Goal: Book appointment/travel/reservation

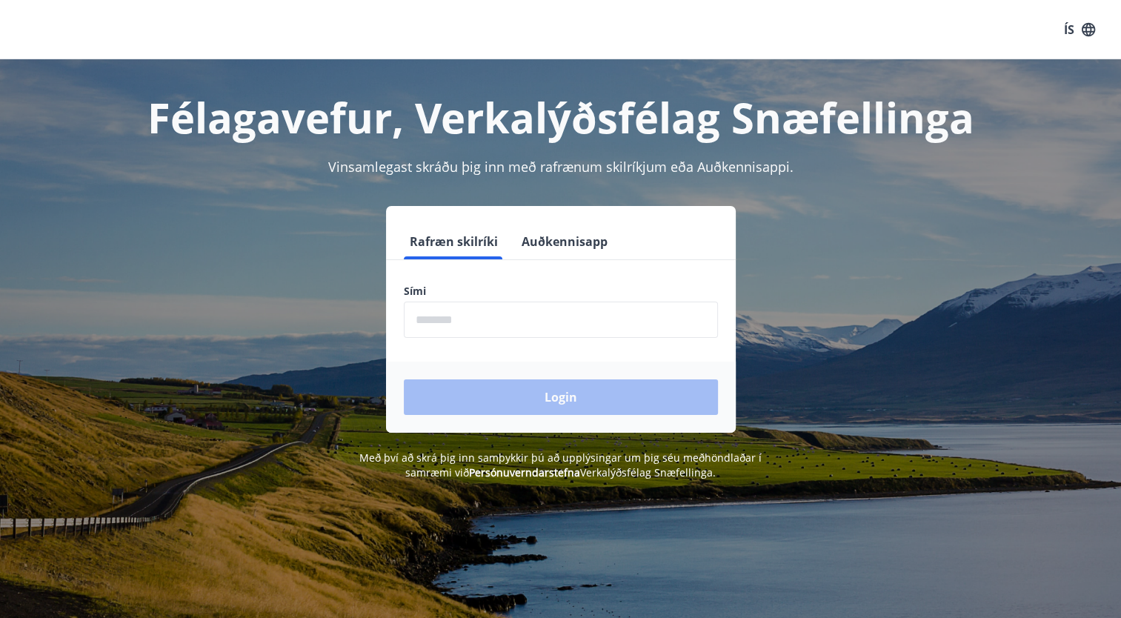
click at [510, 324] on input "phone" at bounding box center [561, 319] width 314 height 36
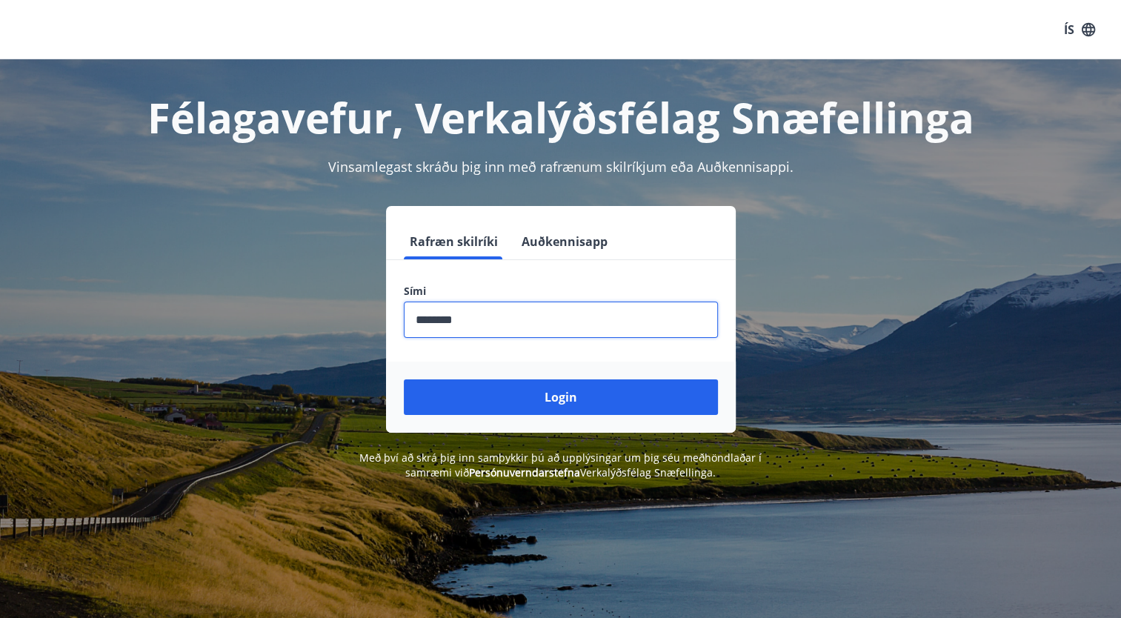
type input "********"
click at [404, 379] on button "Login" at bounding box center [561, 397] width 314 height 36
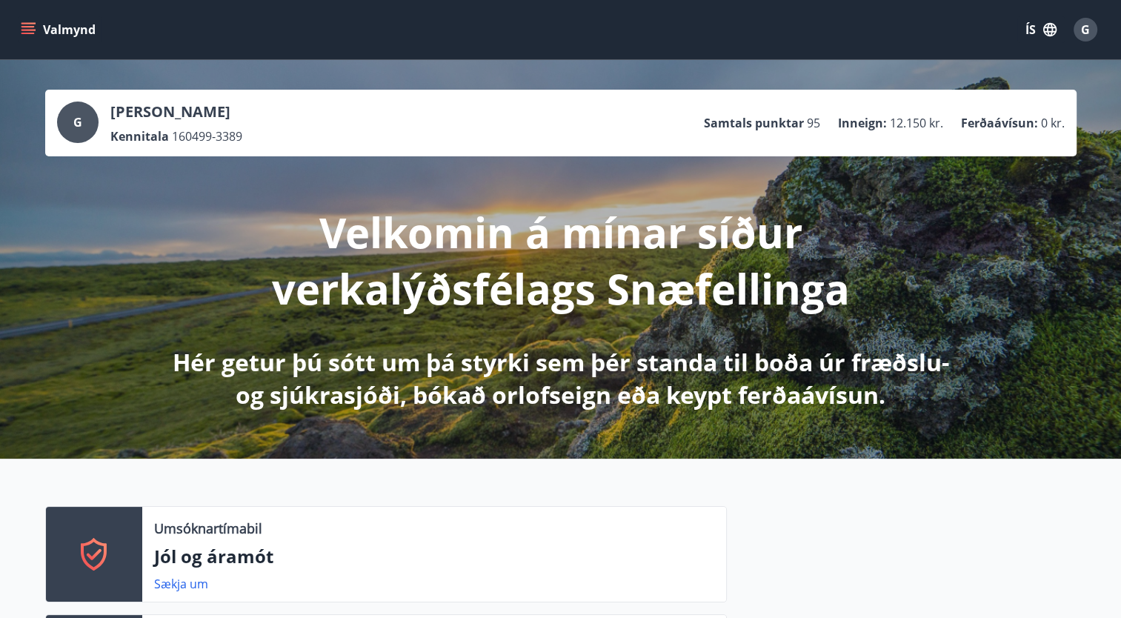
click at [30, 31] on icon "menu" at bounding box center [28, 29] width 15 height 15
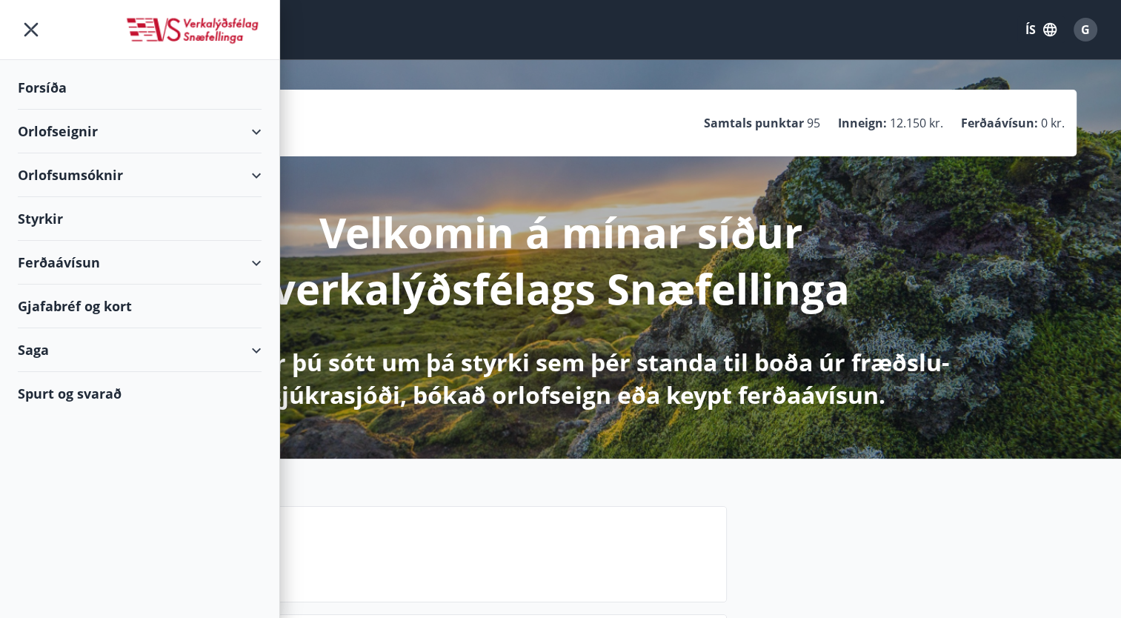
click at [258, 164] on div "Orlofsumsóknir" at bounding box center [140, 175] width 244 height 44
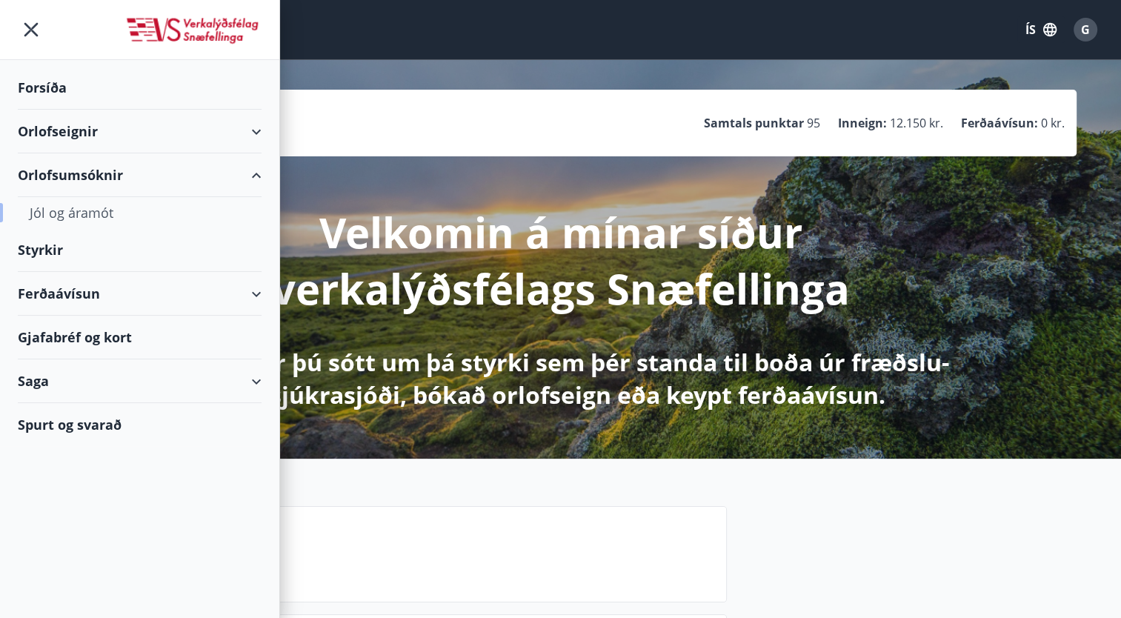
click at [75, 210] on div "Jól og áramót" at bounding box center [140, 212] width 220 height 31
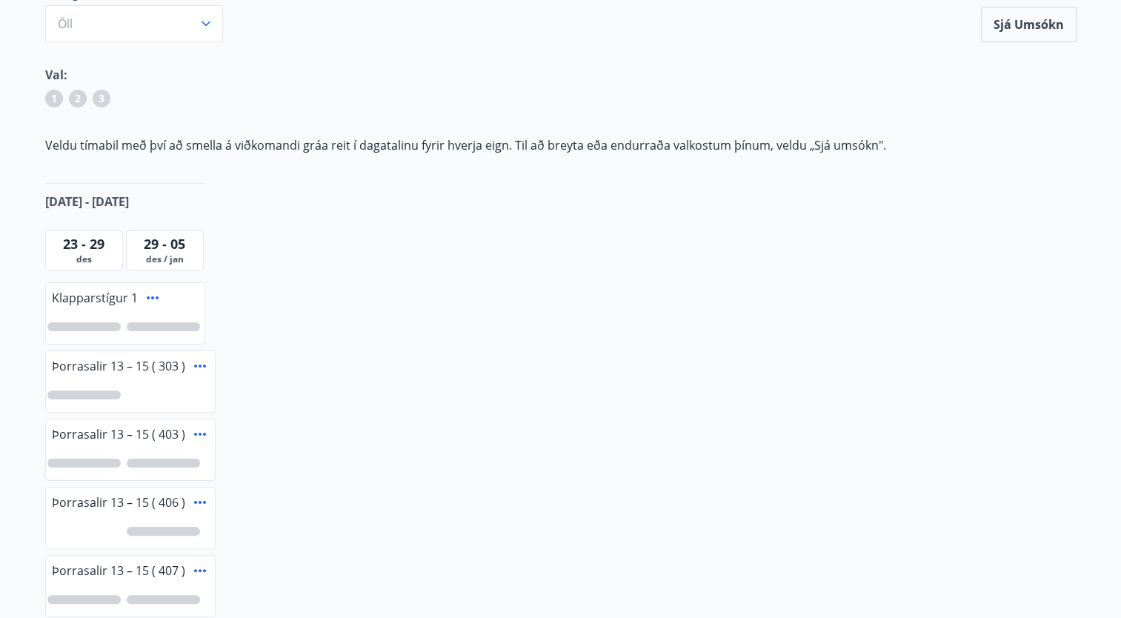
scroll to position [193, 0]
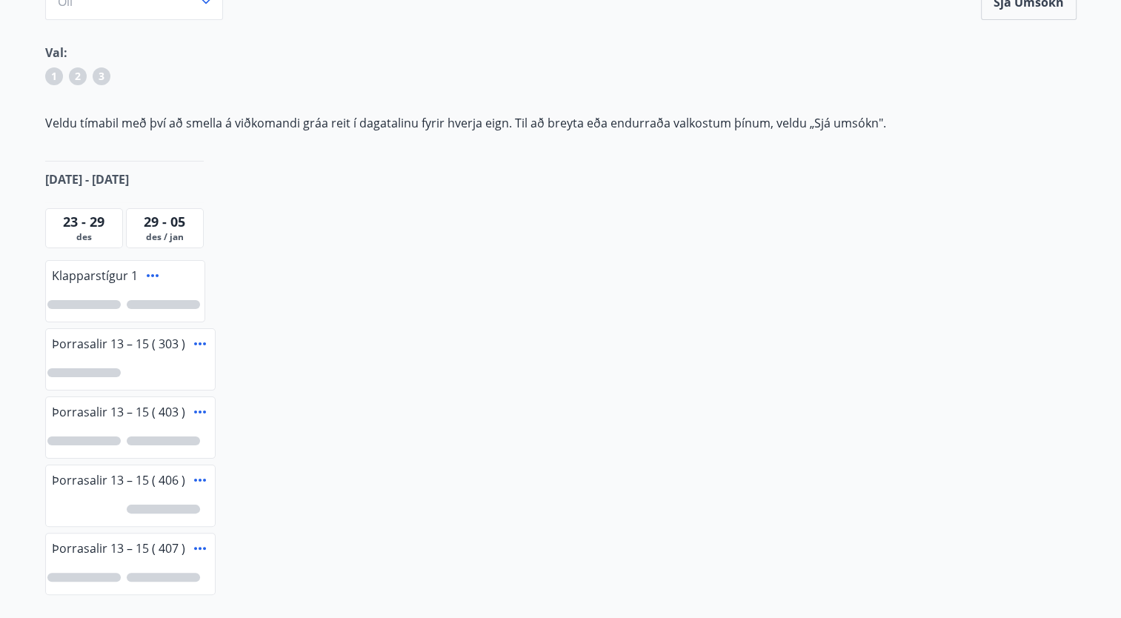
click at [165, 219] on span "29 - 05" at bounding box center [164, 222] width 41 height 18
click at [167, 224] on span "29 - 05" at bounding box center [164, 222] width 41 height 18
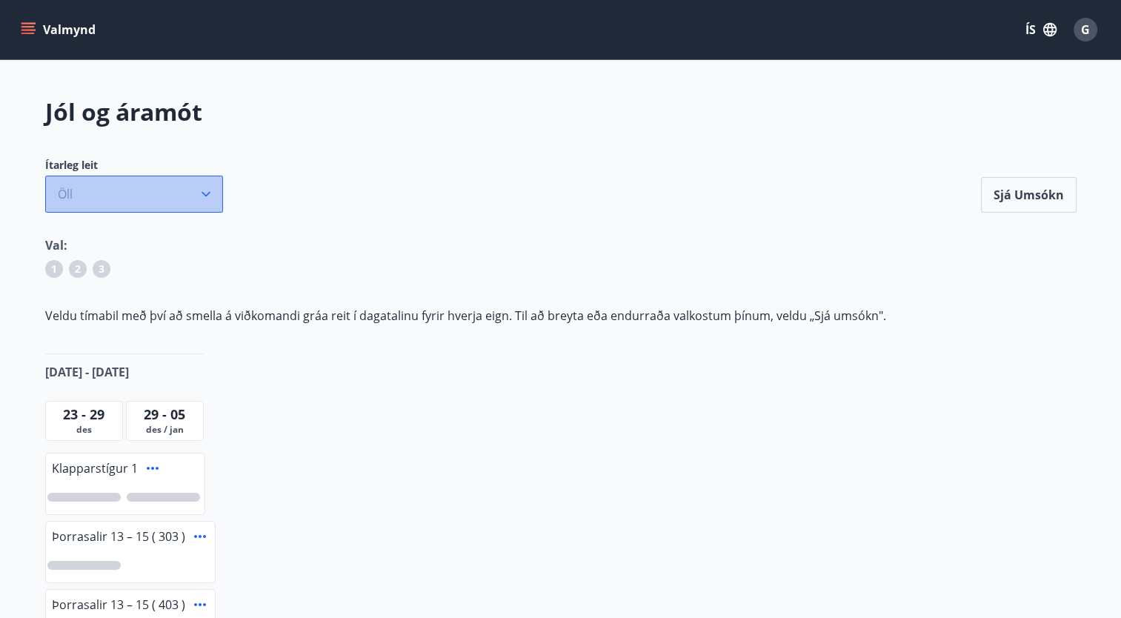
click at [88, 188] on button "Öll" at bounding box center [134, 194] width 178 height 37
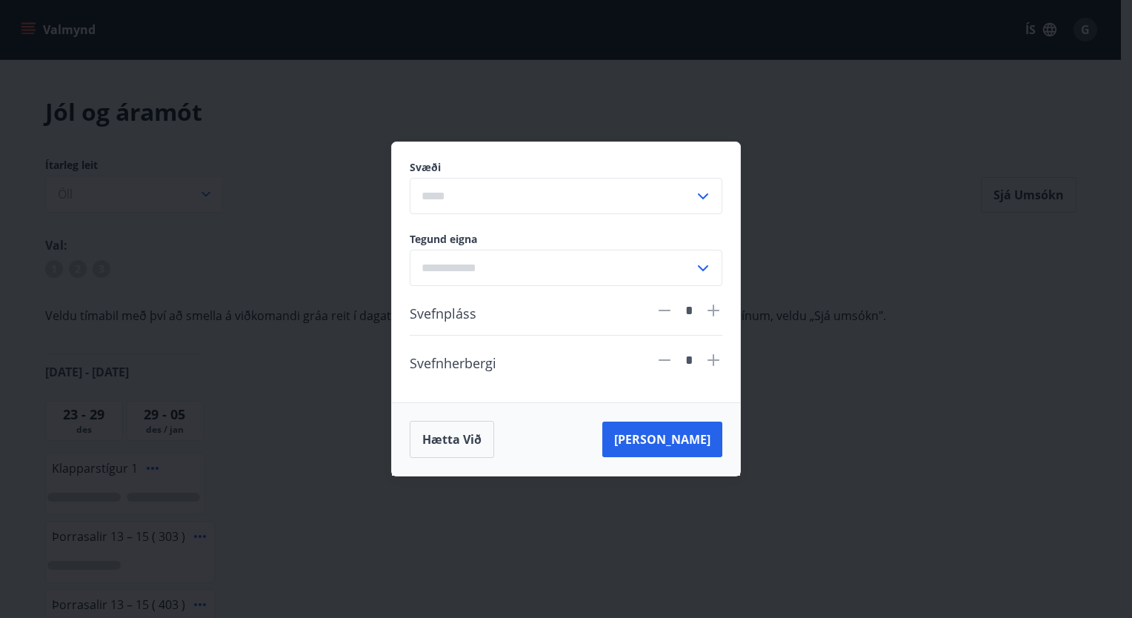
click at [719, 304] on icon at bounding box center [713, 310] width 18 height 18
type input "*"
click at [713, 354] on icon at bounding box center [713, 360] width 18 height 18
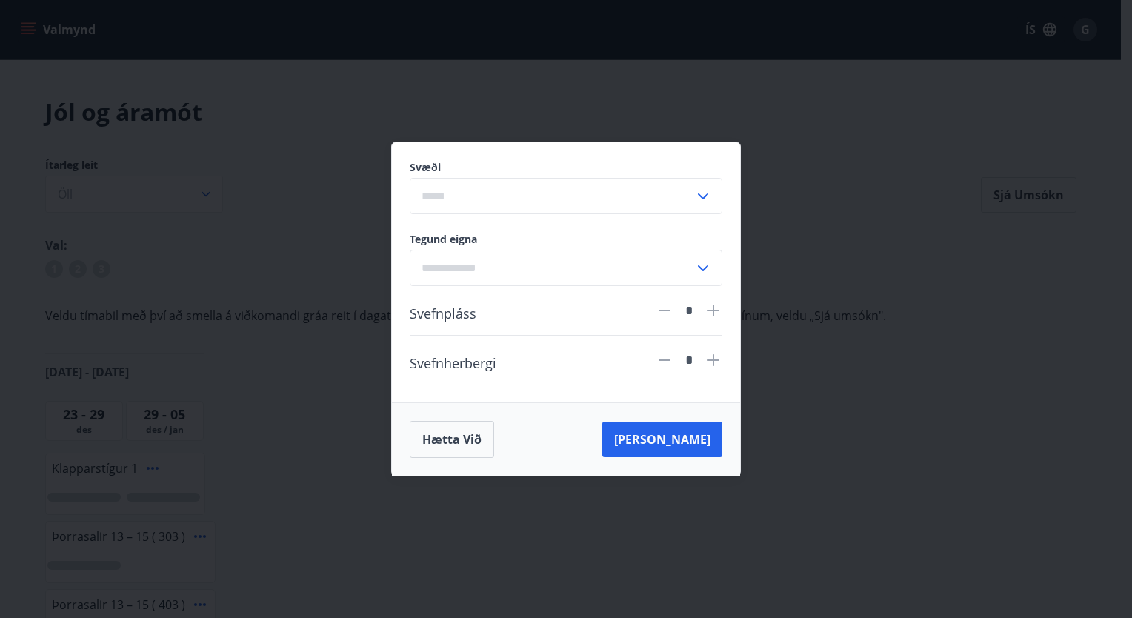
type input "*"
click at [692, 190] on input "text" at bounding box center [552, 196] width 284 height 36
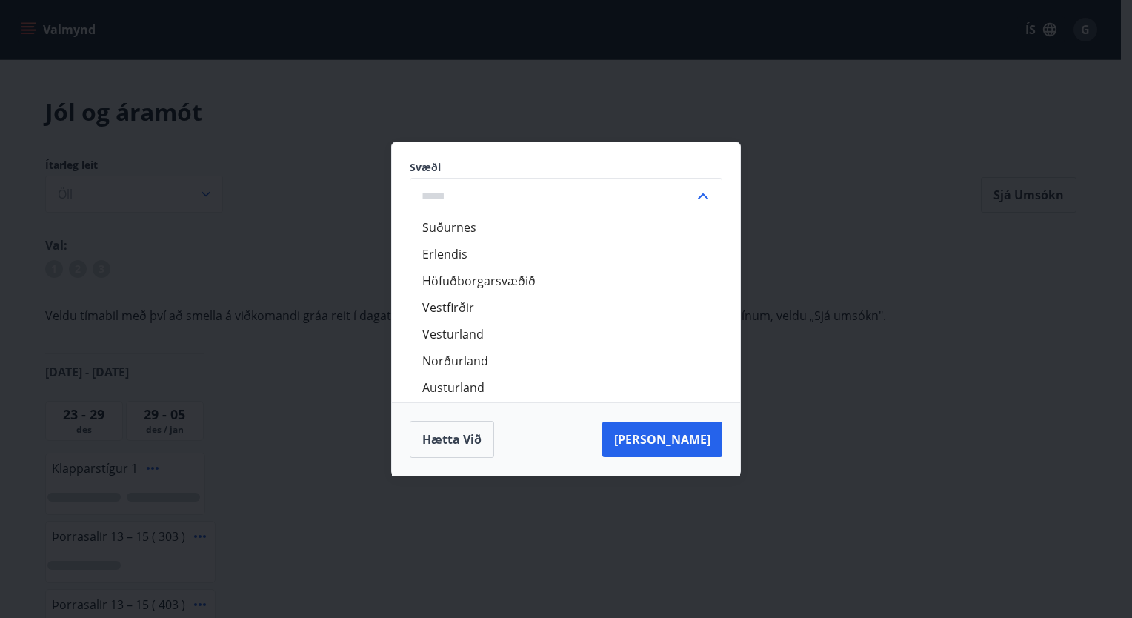
click at [443, 215] on li "Suðurnes" at bounding box center [565, 227] width 311 height 27
type input "********"
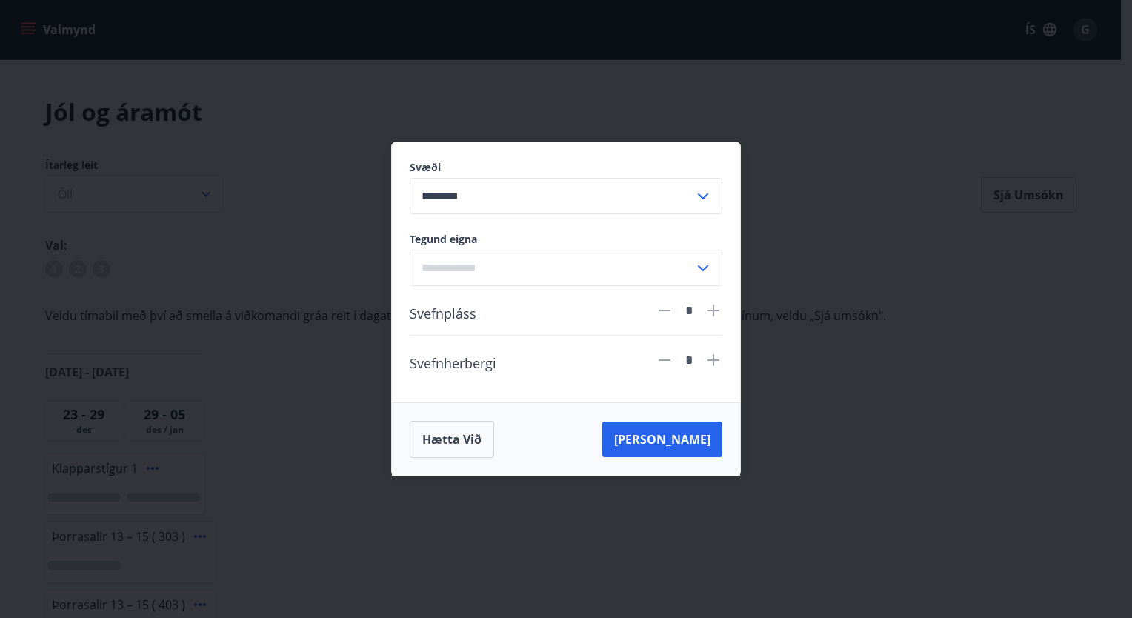
click at [689, 269] on input "text" at bounding box center [552, 268] width 284 height 36
click at [699, 228] on div "Tegund eigna Sumarbústaður Hús Íbúð Hótelherbergi Tjaldvagn Tjaldsvæði ​" at bounding box center [557, 250] width 330 height 72
click at [705, 436] on button "Leita" at bounding box center [662, 439] width 120 height 36
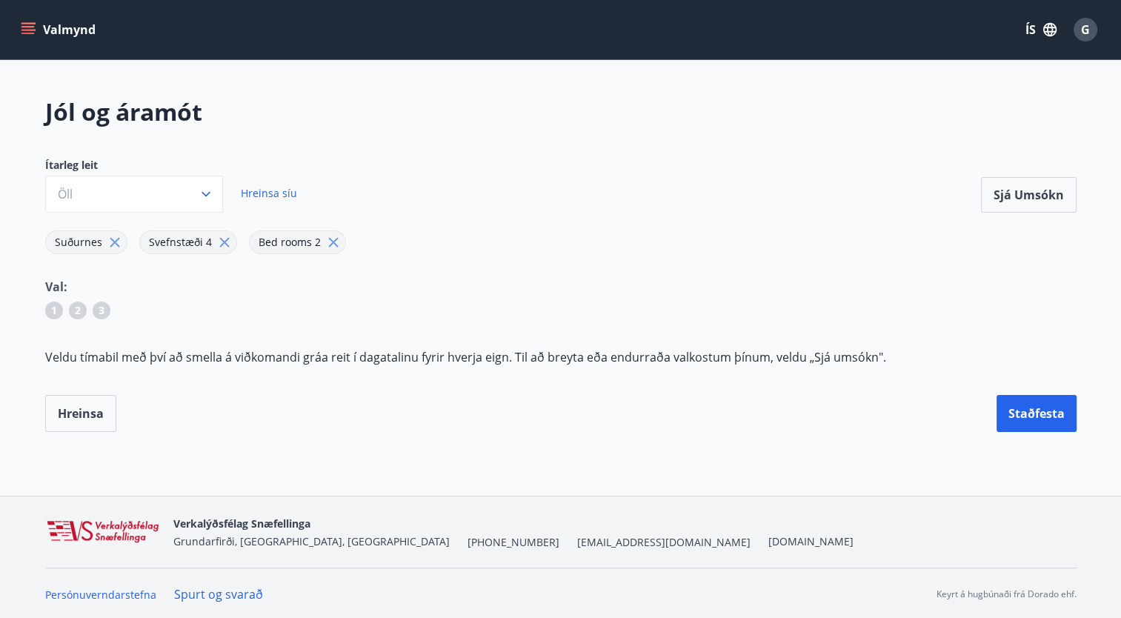
scroll to position [1, 0]
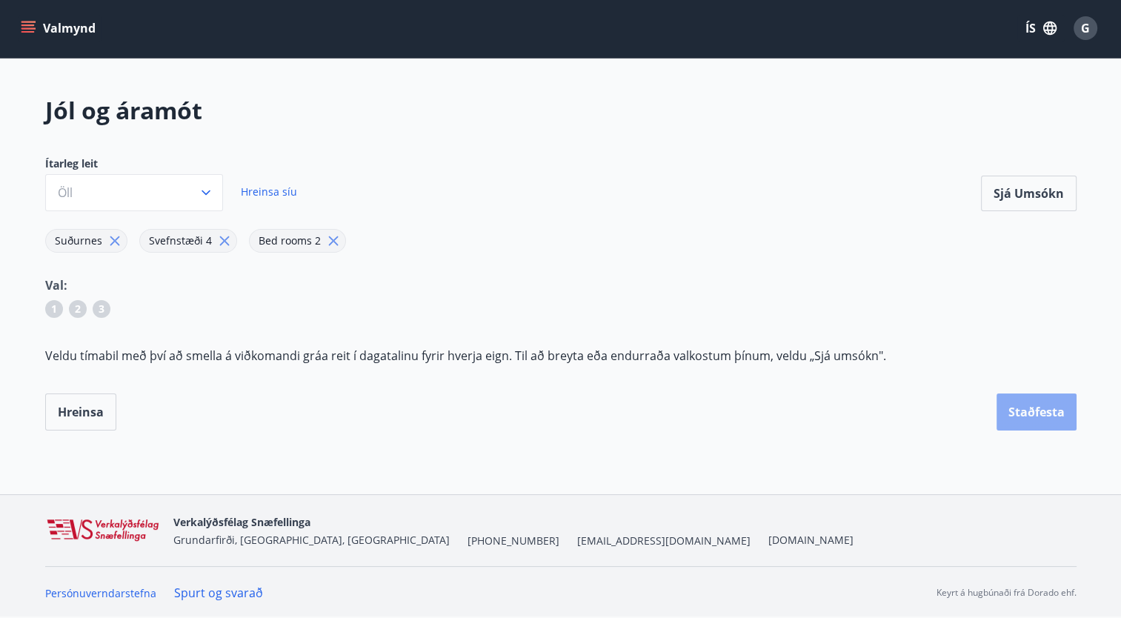
click at [1022, 412] on button "Staðfesta" at bounding box center [1036, 411] width 80 height 37
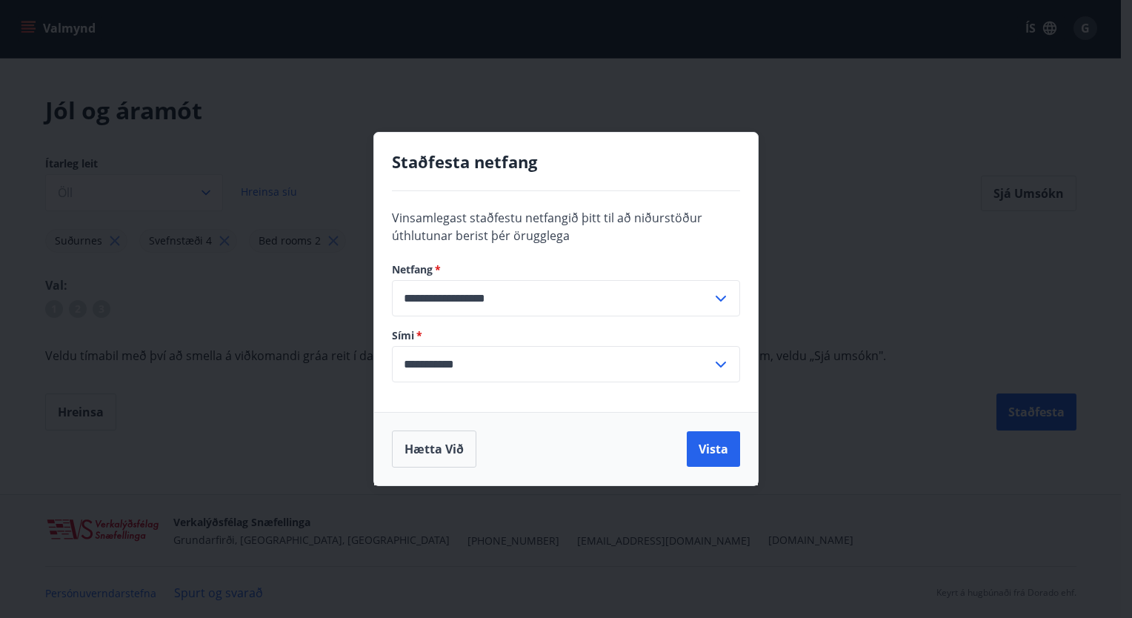
click at [894, 171] on div "**********" at bounding box center [566, 309] width 1132 height 618
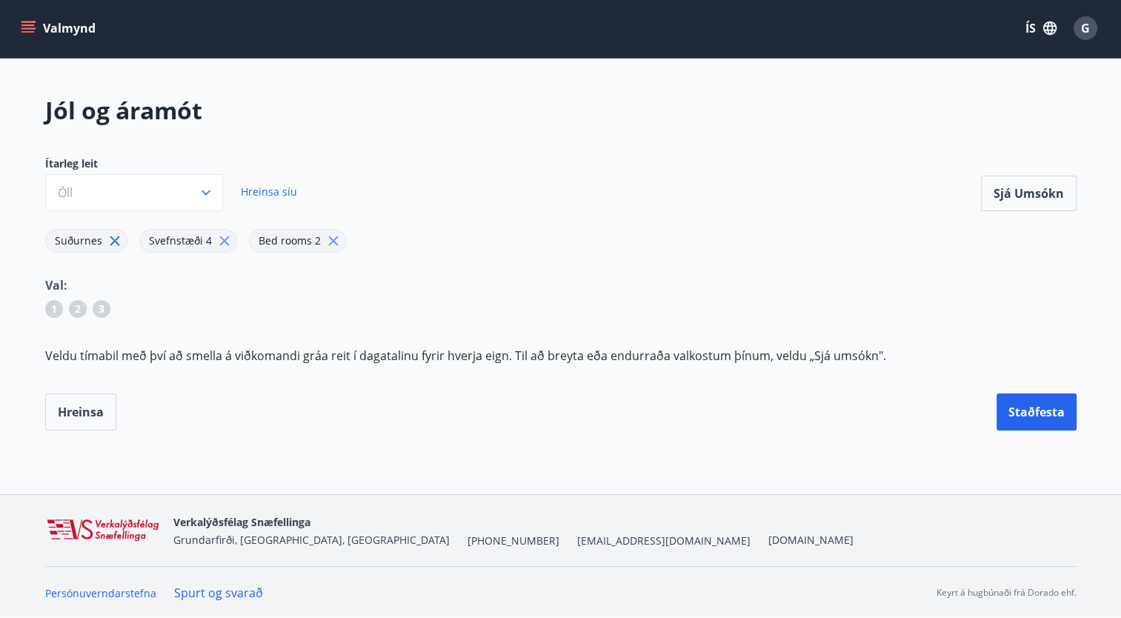
click at [117, 241] on icon at bounding box center [115, 241] width 16 height 16
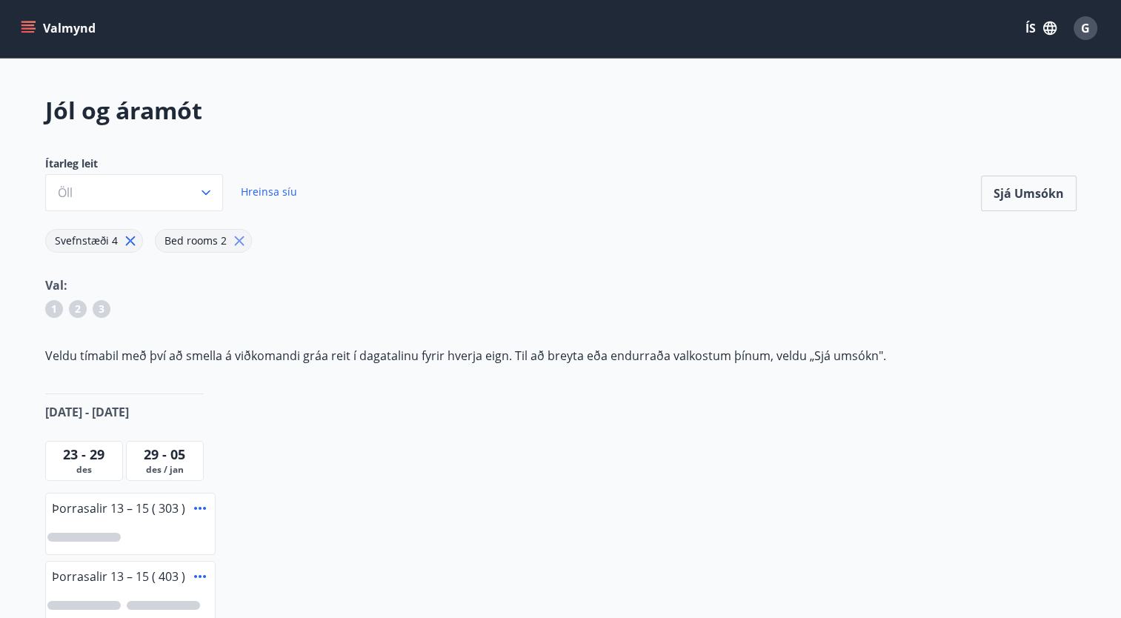
click at [117, 241] on span "Svefnstæði 4" at bounding box center [86, 241] width 81 height 16
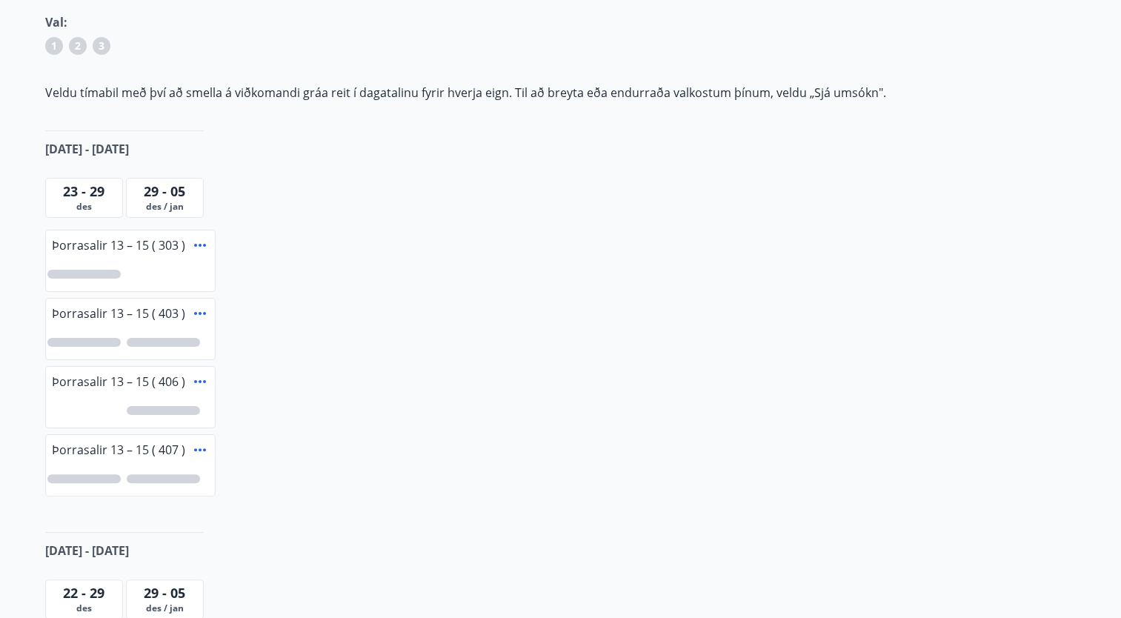
scroll to position [256, 0]
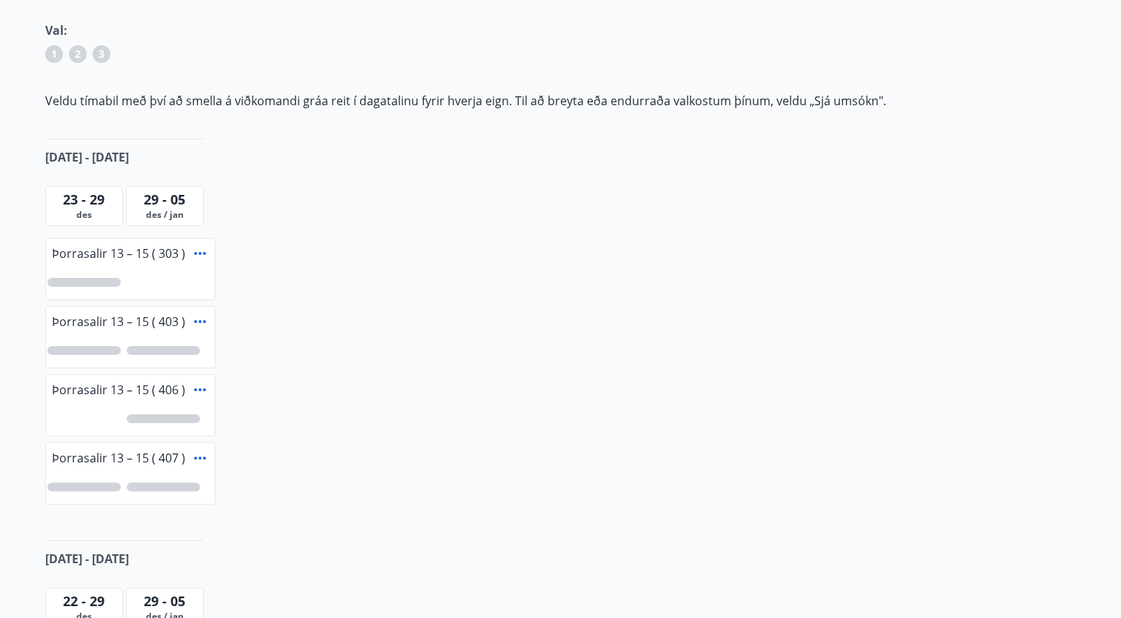
click at [166, 347] on div at bounding box center [163, 350] width 73 height 9
click at [179, 482] on div at bounding box center [163, 486] width 73 height 9
click at [1119, 219] on main "Jól og áramót Ítarleg leit Öll Hreinsa síu Sjá umsókn Svefnstæði 4 Bed rooms 2 …" at bounding box center [560, 374] width 1121 height 1071
click at [199, 454] on icon at bounding box center [200, 458] width 18 height 18
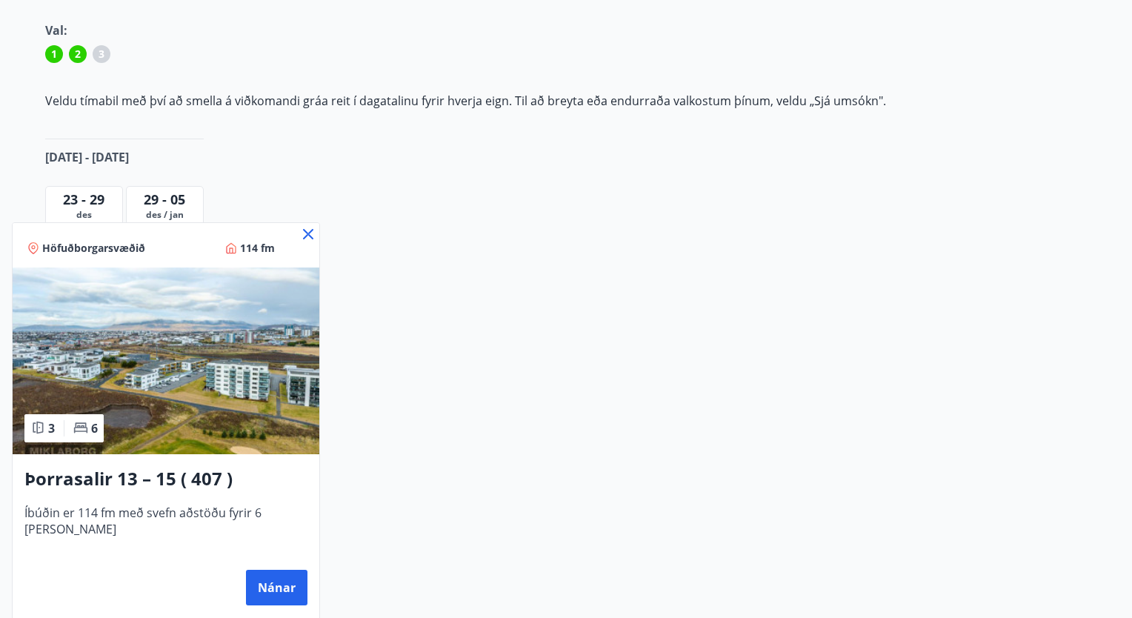
click at [370, 336] on div at bounding box center [566, 309] width 1132 height 618
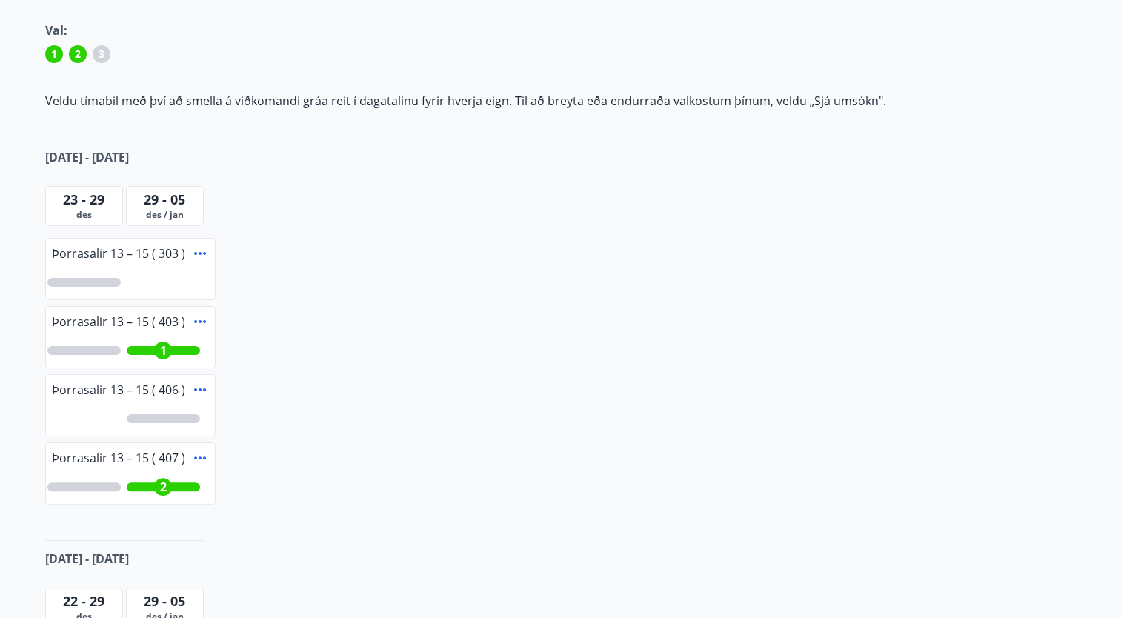
click at [198, 387] on icon at bounding box center [200, 390] width 18 height 18
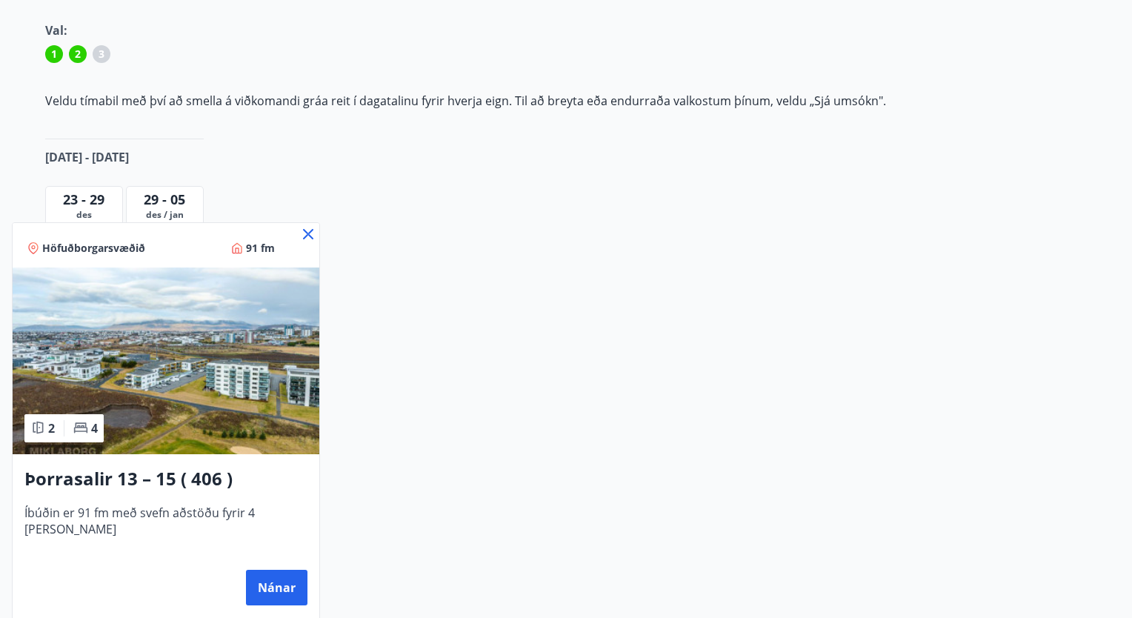
click at [343, 298] on div at bounding box center [566, 309] width 1132 height 618
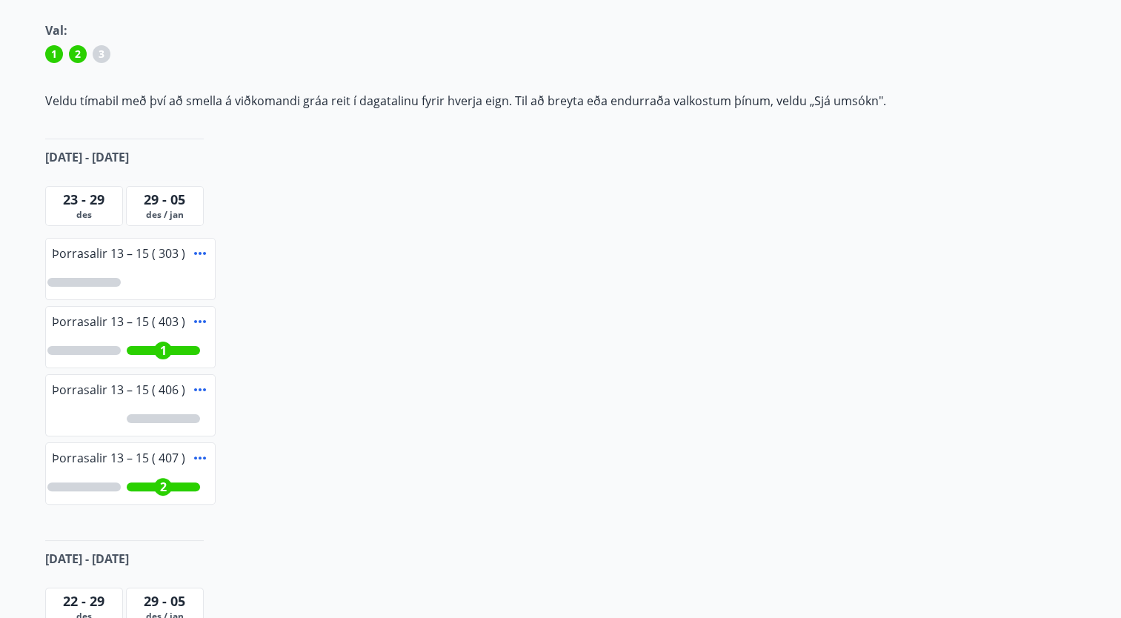
click at [196, 321] on icon at bounding box center [200, 322] width 18 height 18
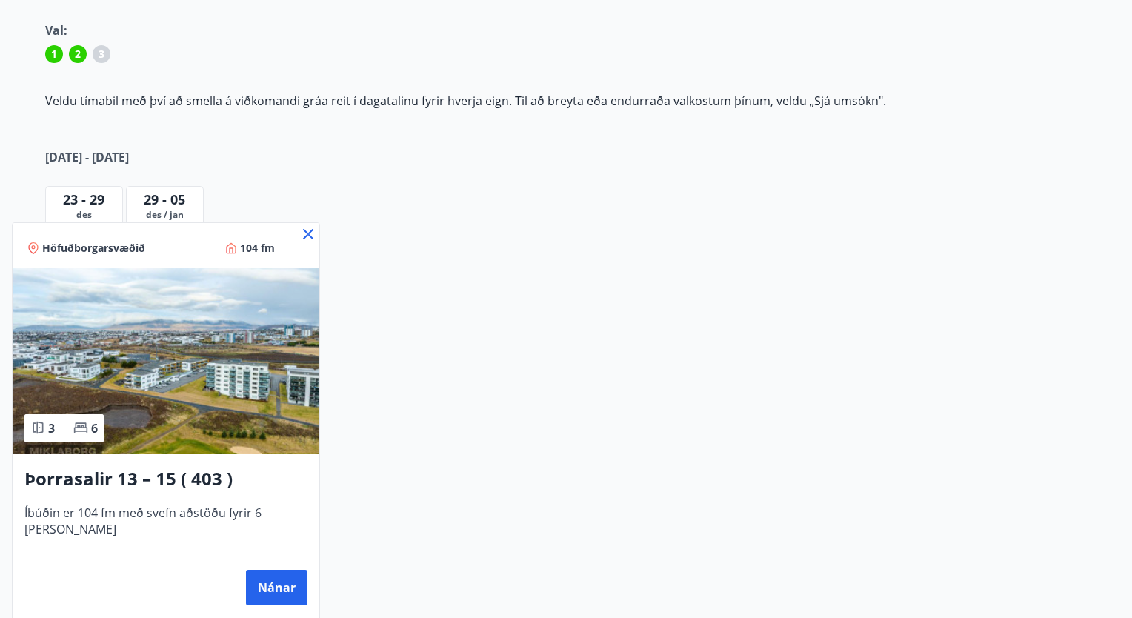
click at [364, 244] on div at bounding box center [566, 309] width 1132 height 618
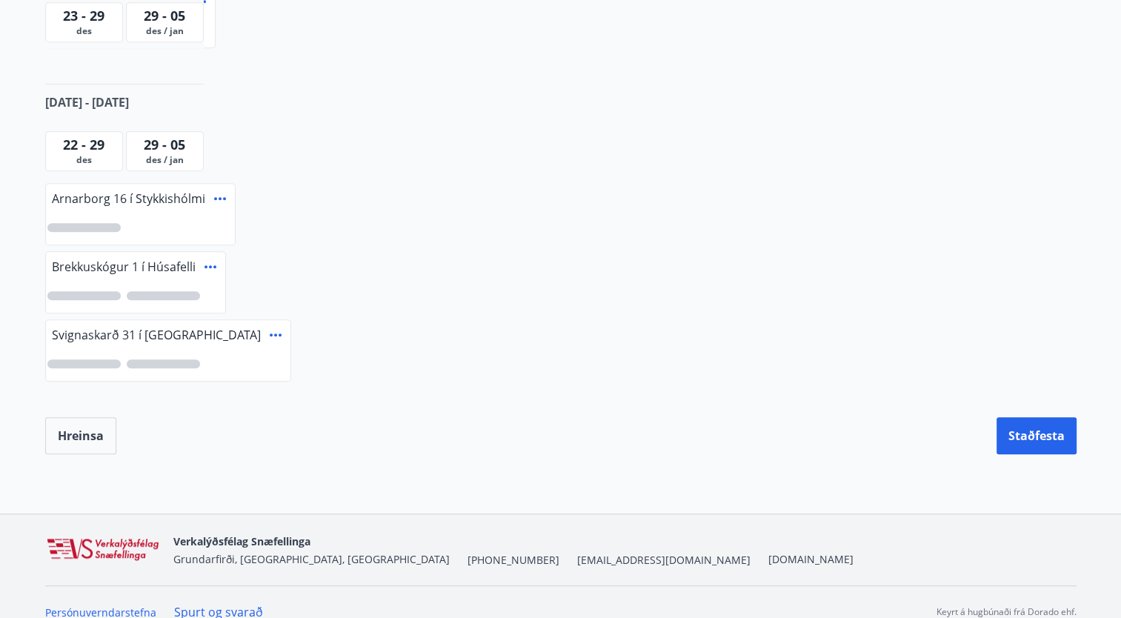
scroll to position [729, 0]
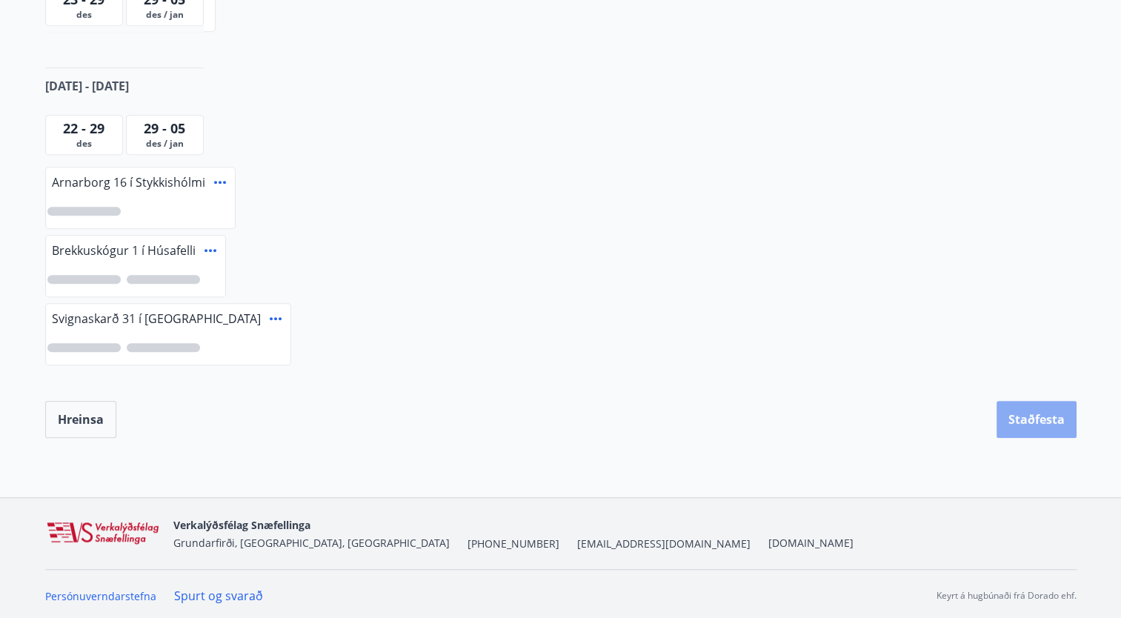
click at [1037, 424] on button "Staðfesta" at bounding box center [1036, 419] width 80 height 37
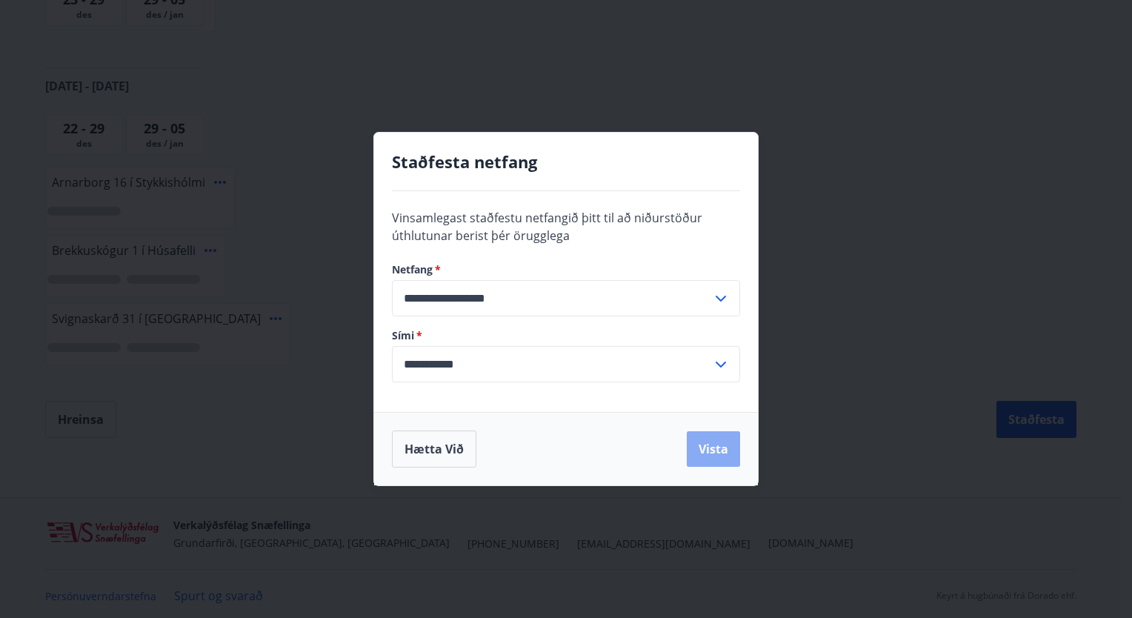
click at [704, 461] on button "Vista" at bounding box center [713, 449] width 53 height 36
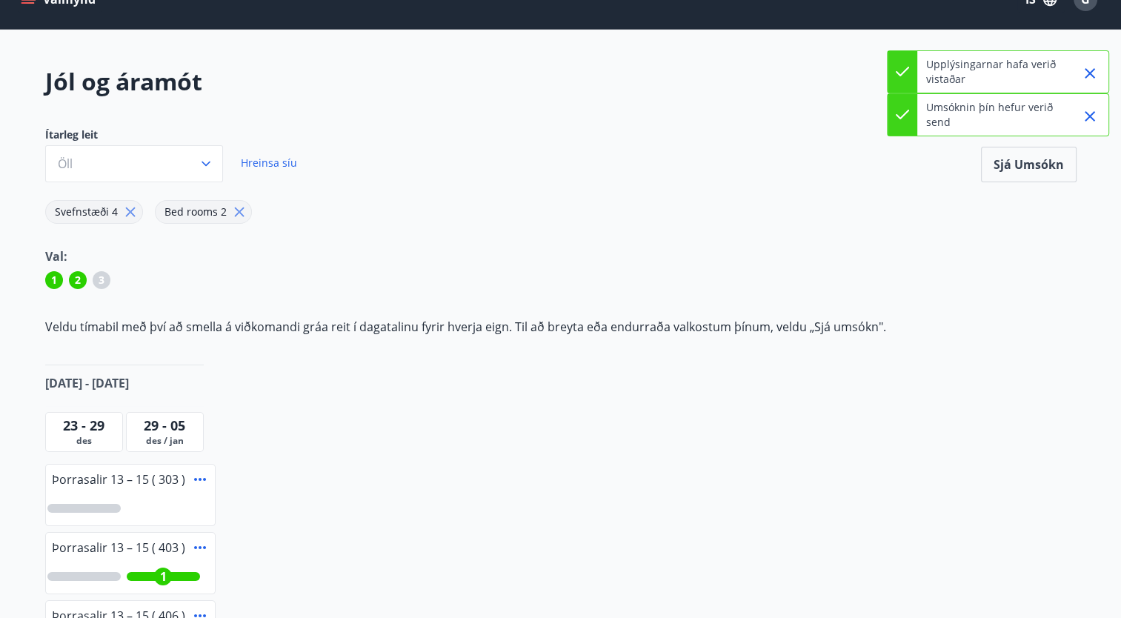
scroll to position [0, 0]
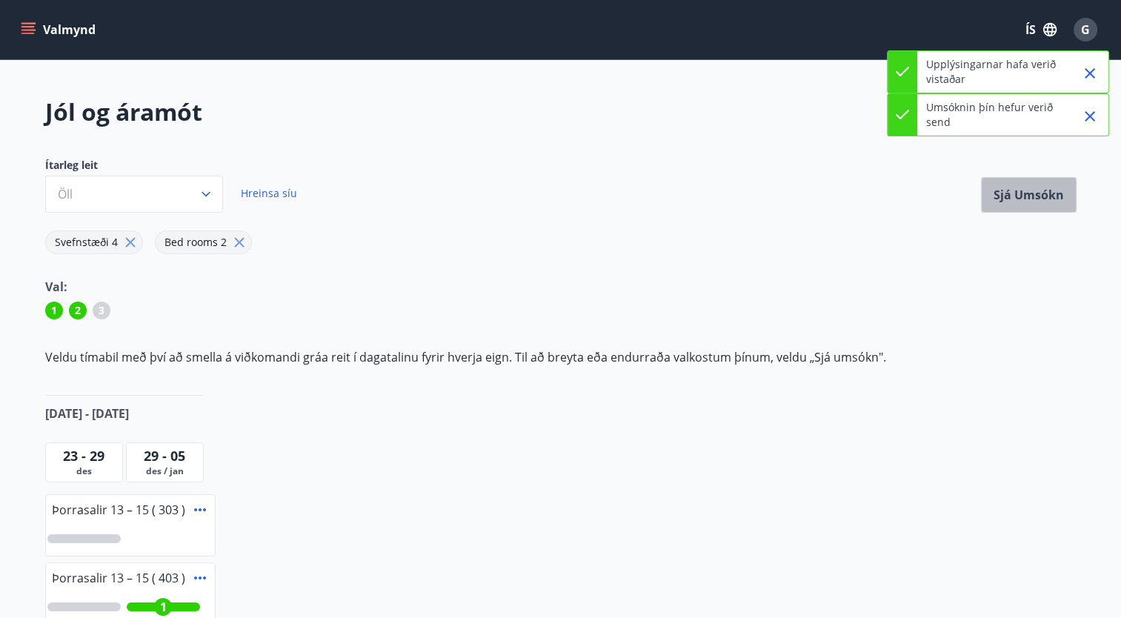
click at [1013, 204] on button "Sjá umsókn" at bounding box center [1029, 195] width 96 height 36
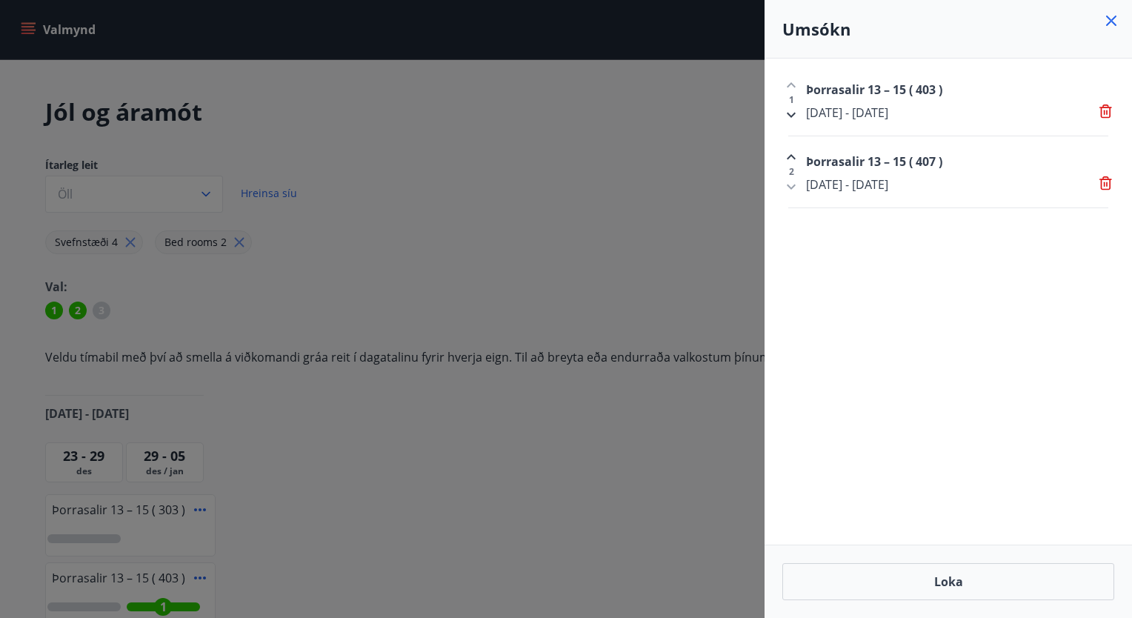
click at [790, 186] on div "2" at bounding box center [791, 171] width 18 height 47
click at [800, 153] on div "Þorrasalir 13 – 15 ( 407 ) 29 des - 05 jan" at bounding box center [957, 171] width 314 height 47
click at [357, 286] on div at bounding box center [566, 309] width 1132 height 618
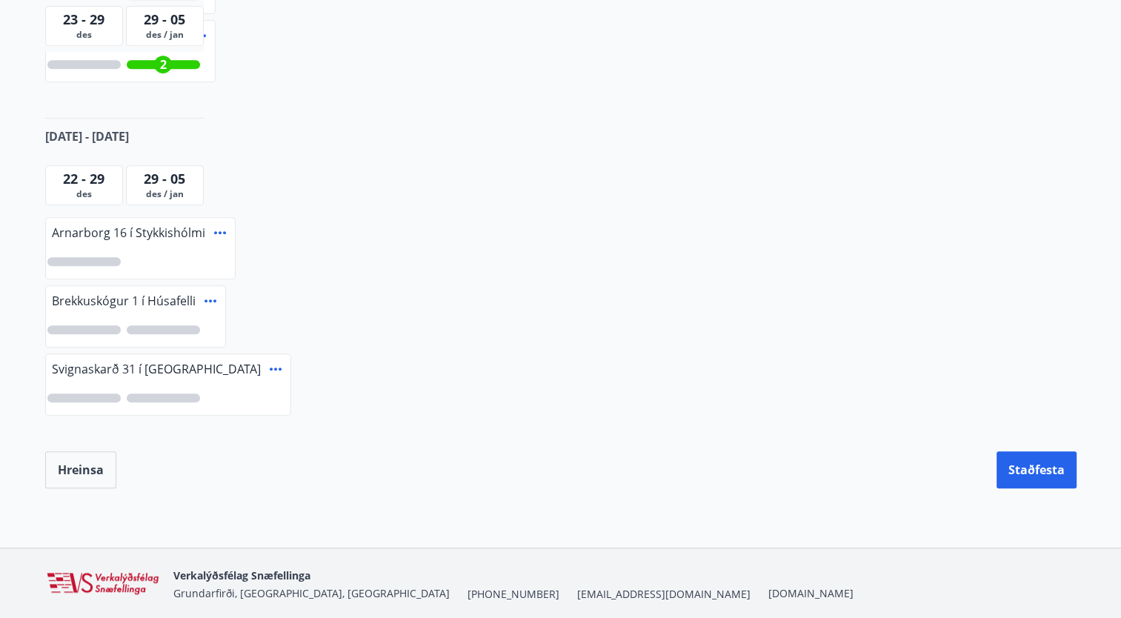
scroll to position [729, 0]
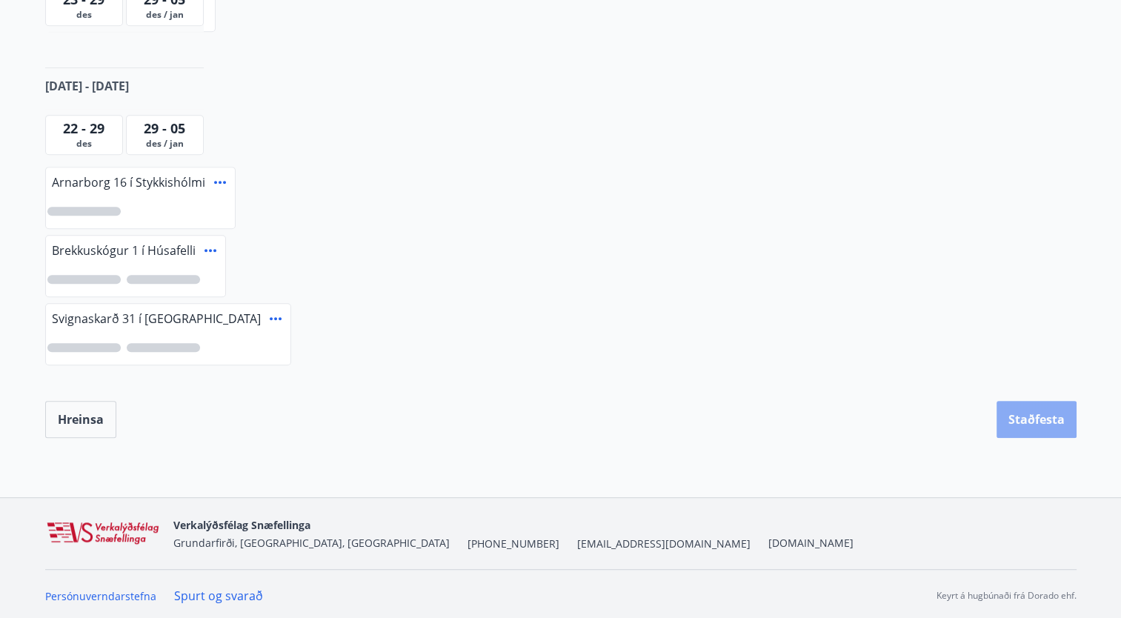
click at [1016, 420] on button "Staðfesta" at bounding box center [1036, 419] width 80 height 37
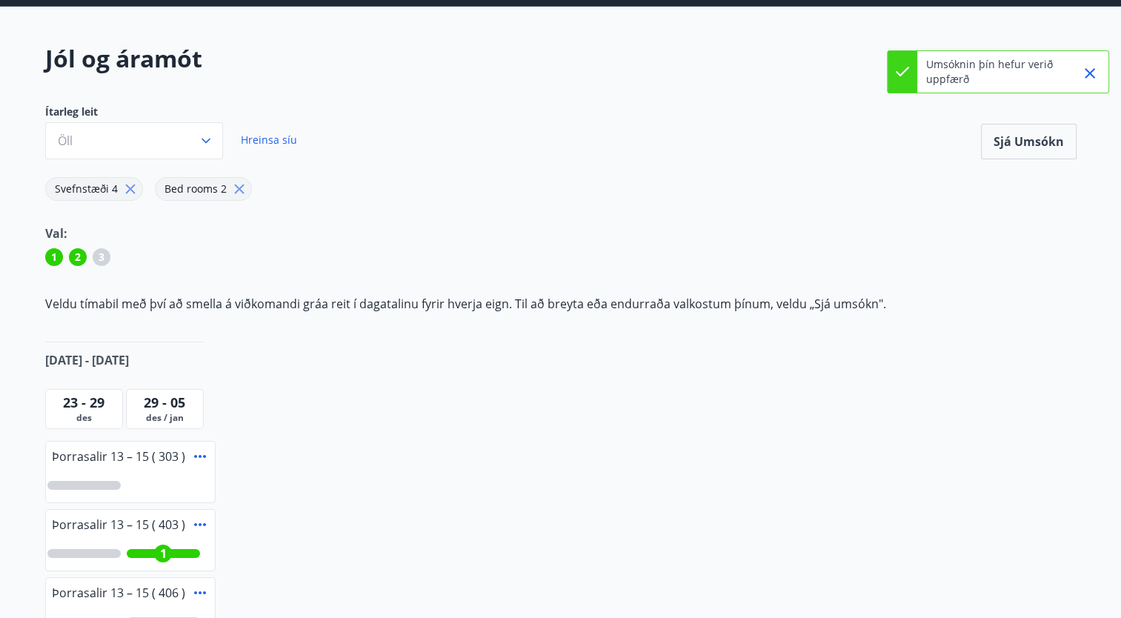
scroll to position [0, 0]
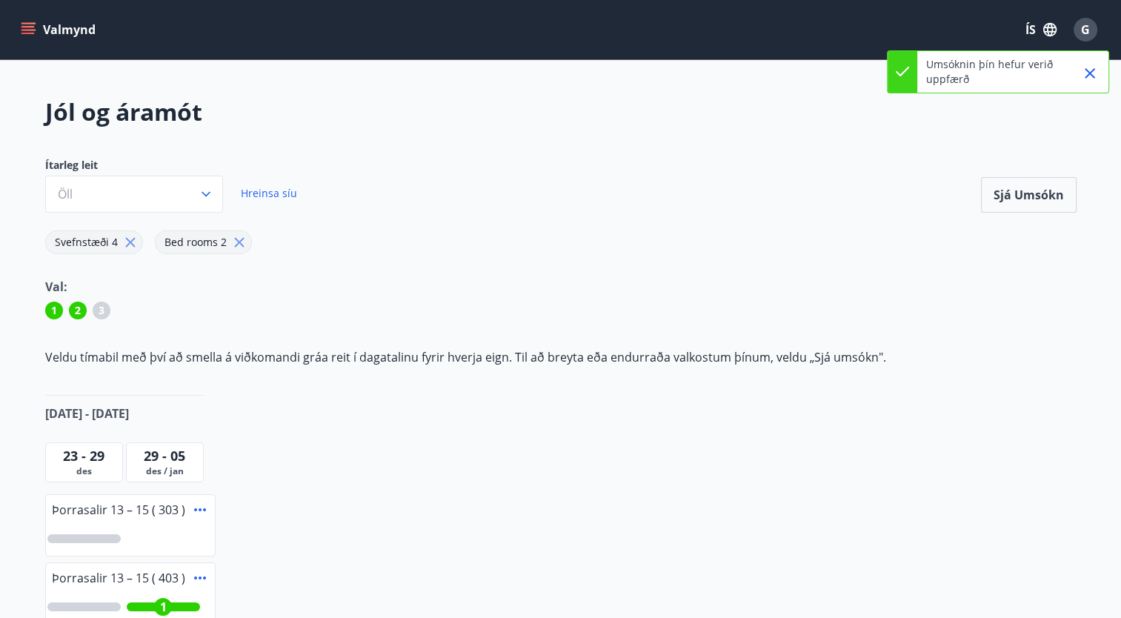
click at [29, 25] on icon "menu" at bounding box center [28, 29] width 15 height 15
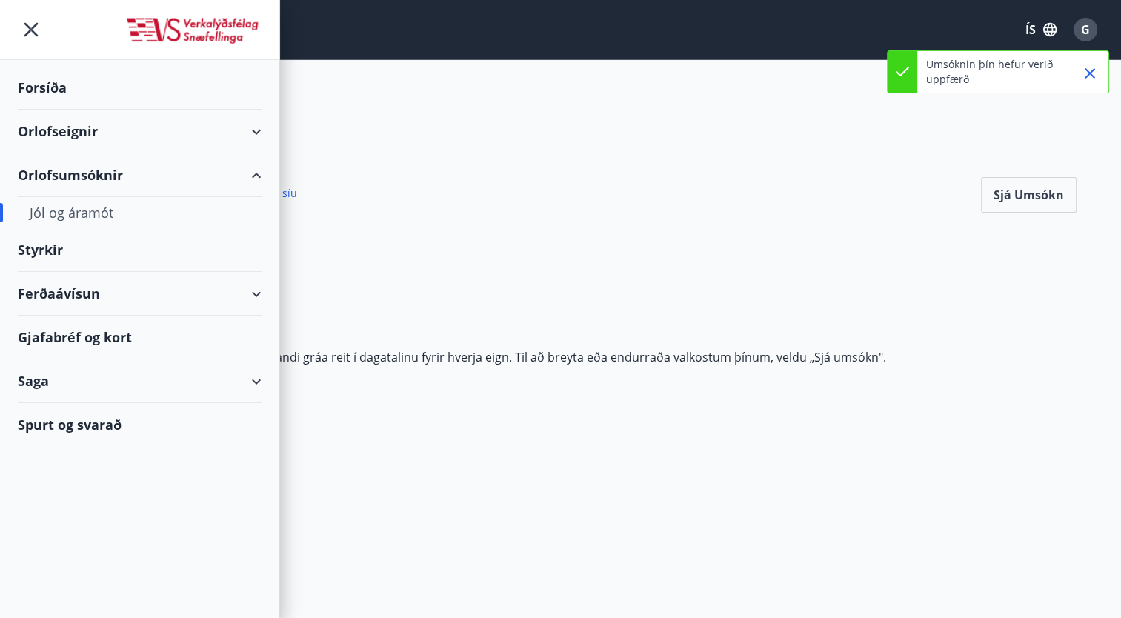
click at [84, 129] on div "Orlofseignir" at bounding box center [140, 132] width 244 height 44
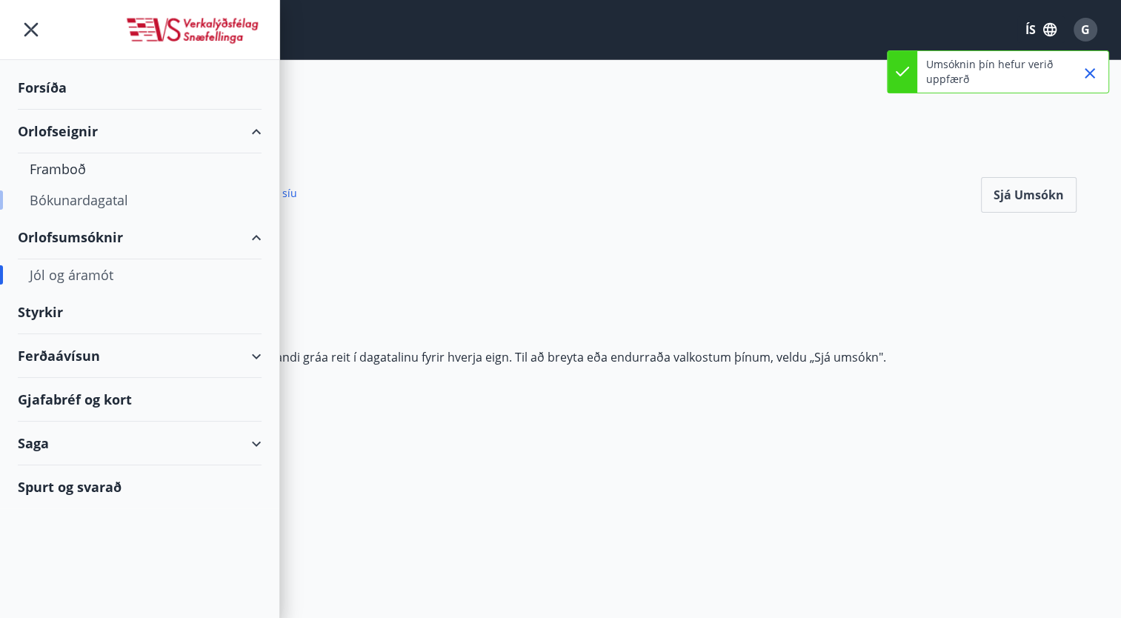
click at [74, 200] on div "Bókunardagatal" at bounding box center [140, 199] width 220 height 31
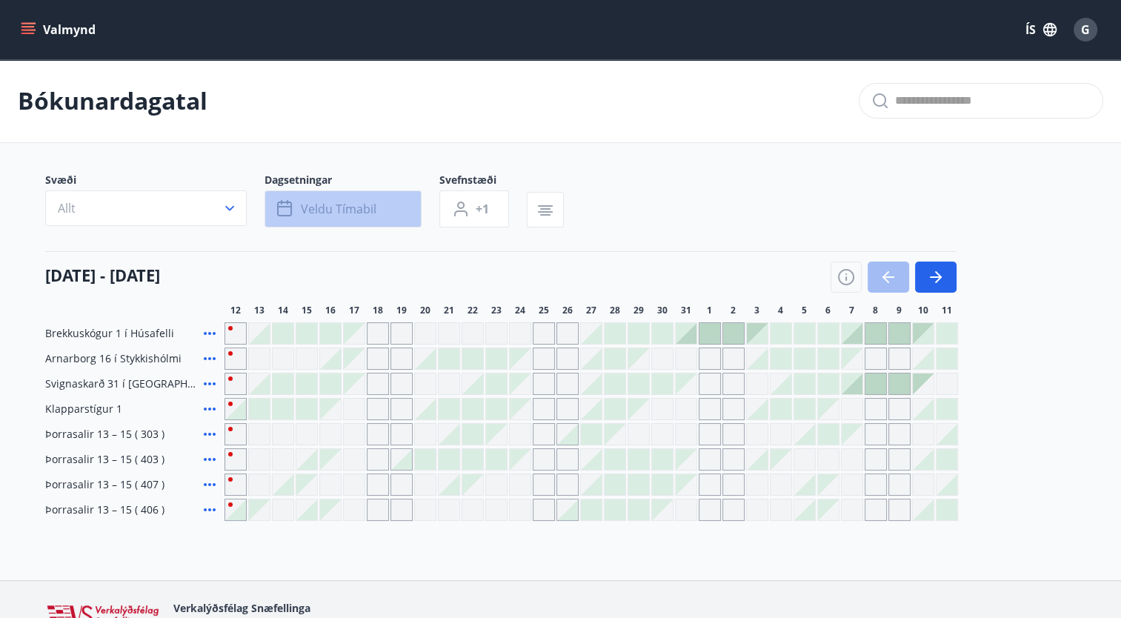
click at [341, 201] on span "Veldu tímabil" at bounding box center [339, 209] width 76 height 16
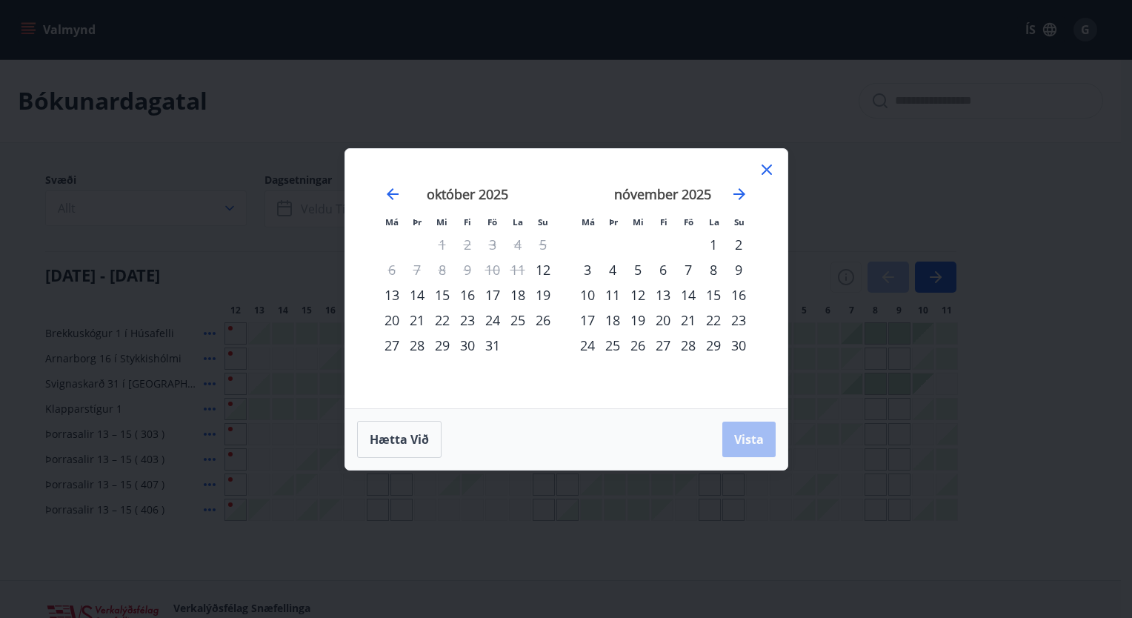
click at [539, 293] on div "19" at bounding box center [542, 294] width 25 height 25
click at [407, 319] on div "21" at bounding box center [416, 319] width 25 height 25
click at [735, 434] on span "Vista" at bounding box center [749, 439] width 30 height 16
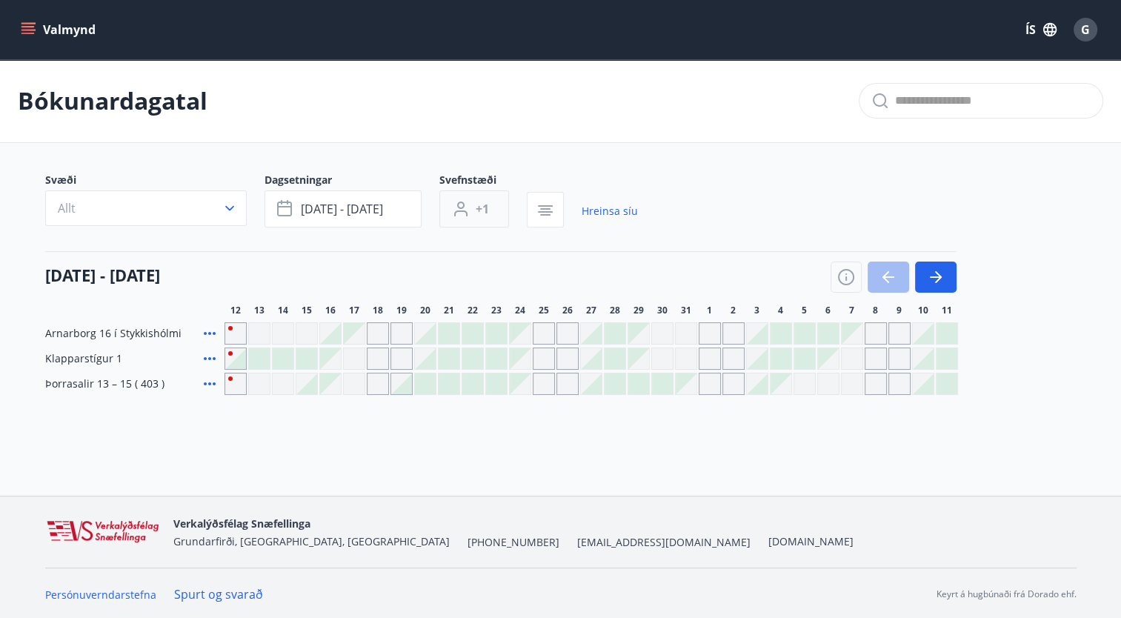
click at [485, 211] on span "+1" at bounding box center [482, 209] width 13 height 16
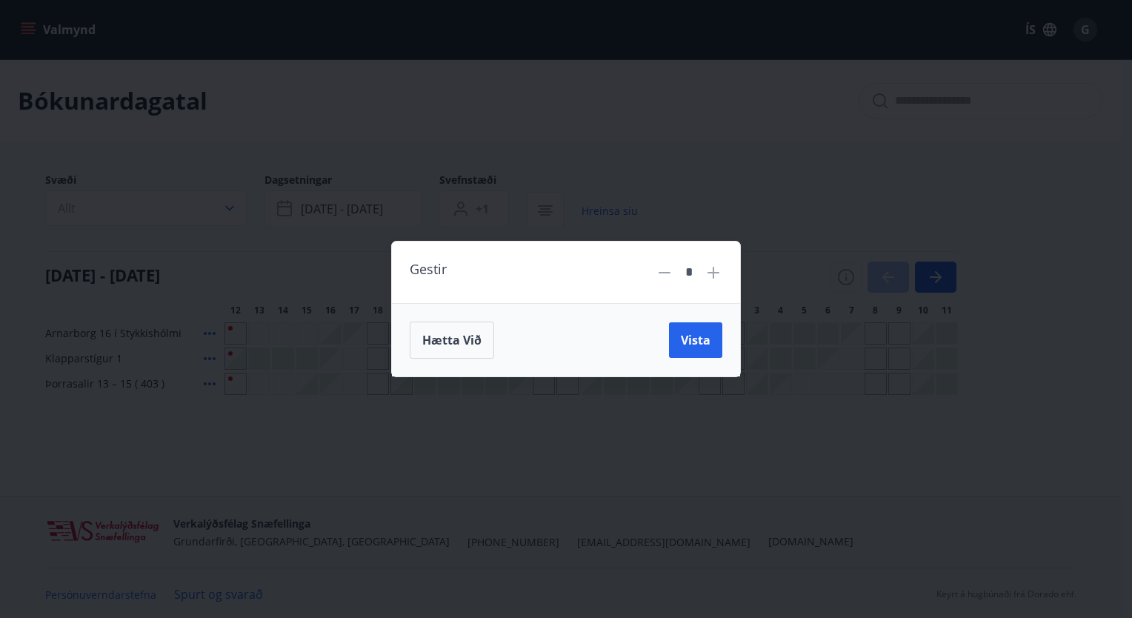
click at [710, 273] on icon at bounding box center [713, 273] width 18 height 18
click at [717, 270] on icon at bounding box center [713, 273] width 18 height 18
type input "*"
click at [695, 342] on span "Vista" at bounding box center [696, 340] width 30 height 16
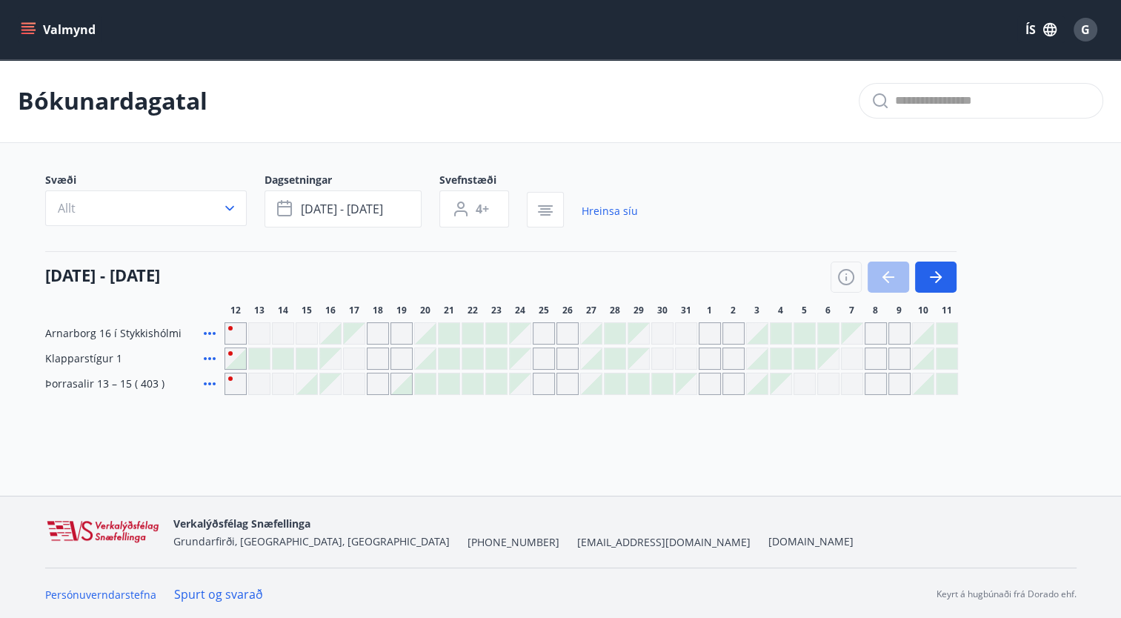
click at [207, 382] on icon at bounding box center [210, 384] width 18 height 18
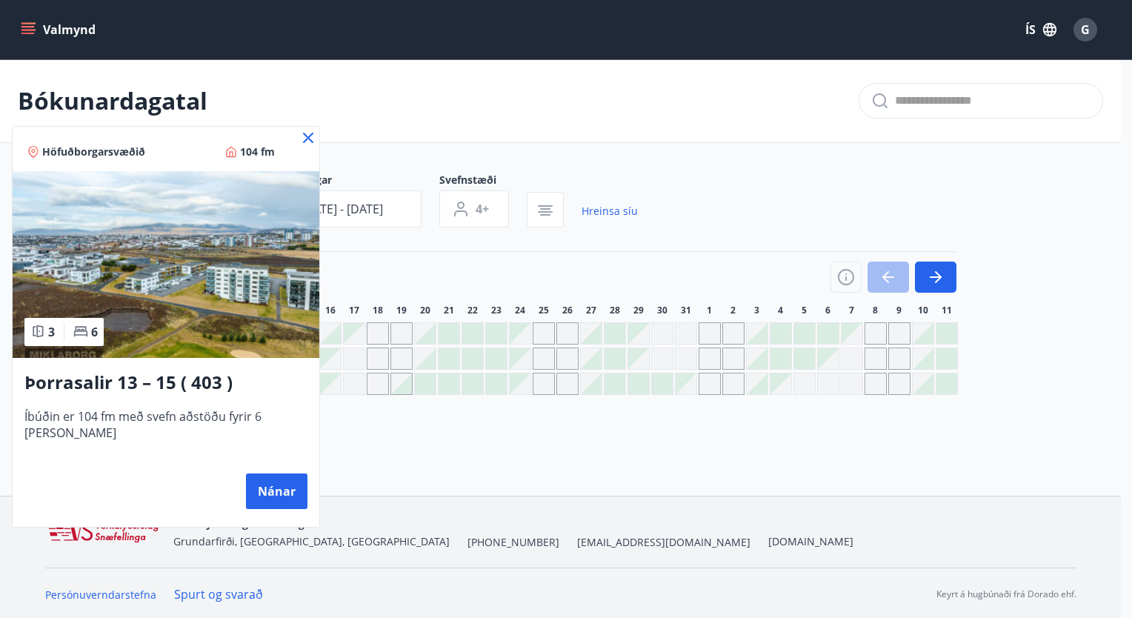
click at [354, 268] on div at bounding box center [566, 309] width 1132 height 618
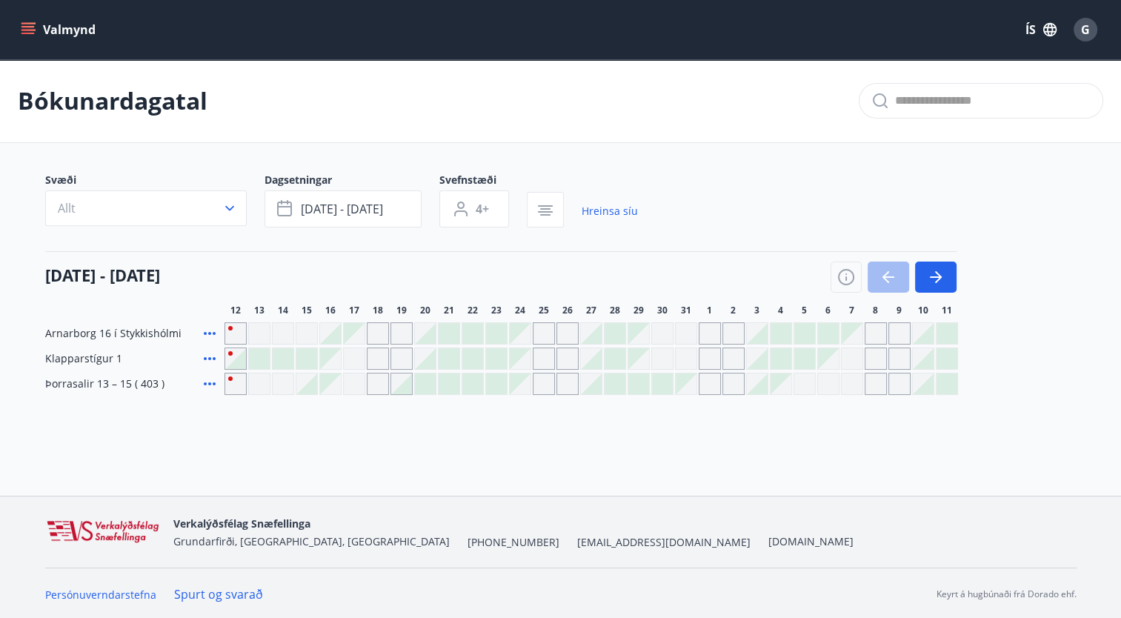
click at [406, 393] on div at bounding box center [401, 383] width 21 height 21
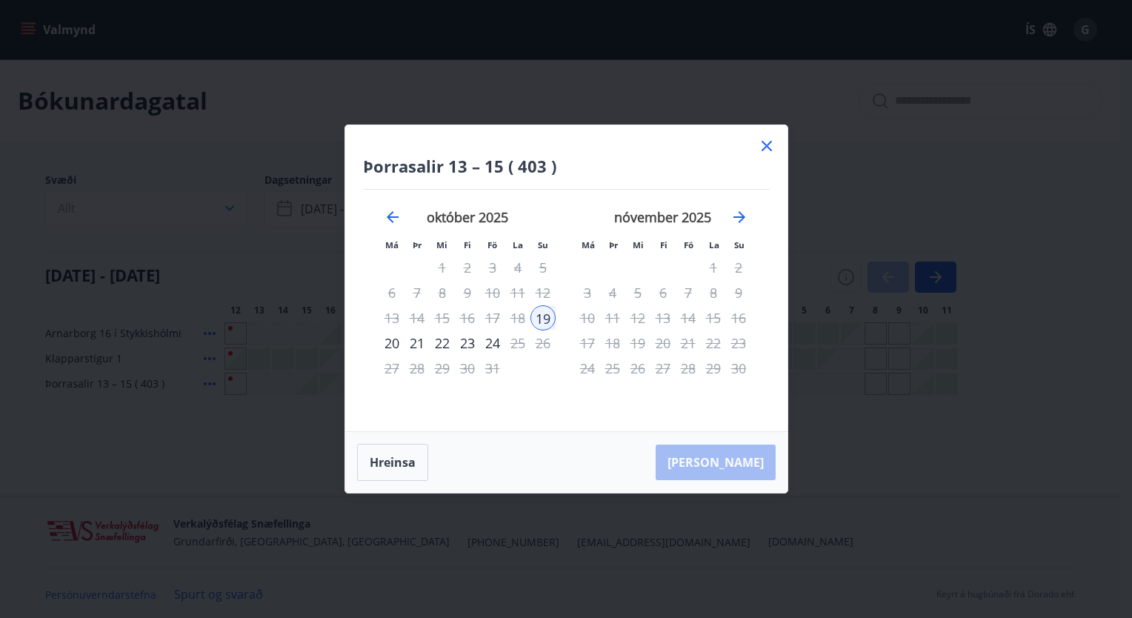
click at [416, 344] on div "21" at bounding box center [416, 342] width 25 height 25
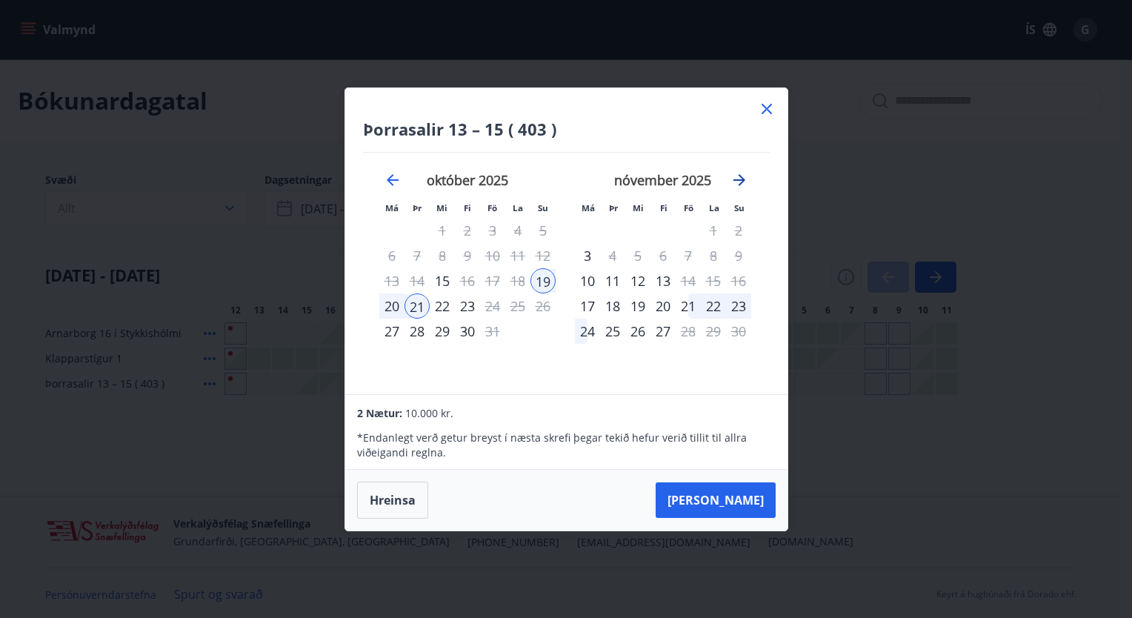
click at [738, 181] on icon "Move forward to switch to the next month." at bounding box center [739, 180] width 12 height 12
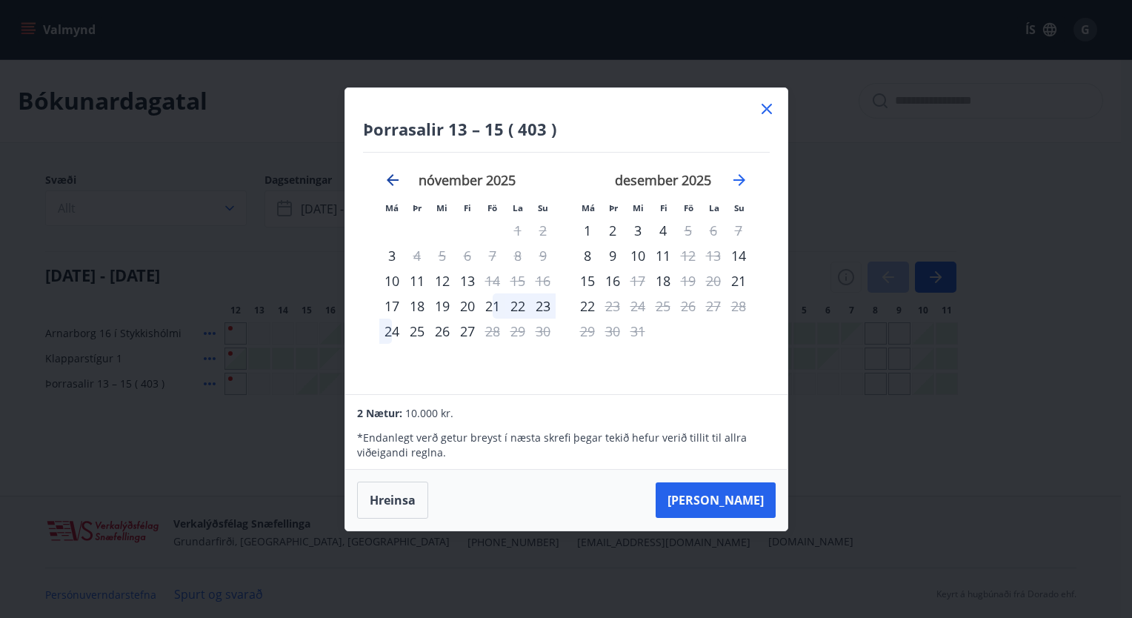
click at [393, 185] on icon "Move backward to switch to the previous month." at bounding box center [393, 180] width 18 height 18
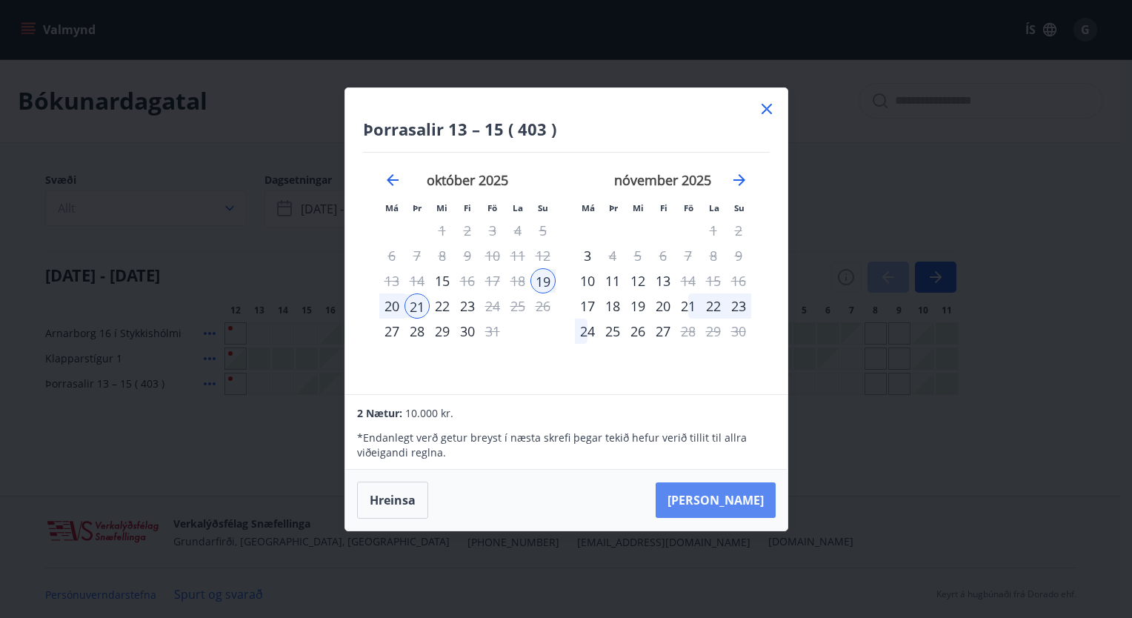
click at [715, 499] on button "[PERSON_NAME]" at bounding box center [716, 500] width 120 height 36
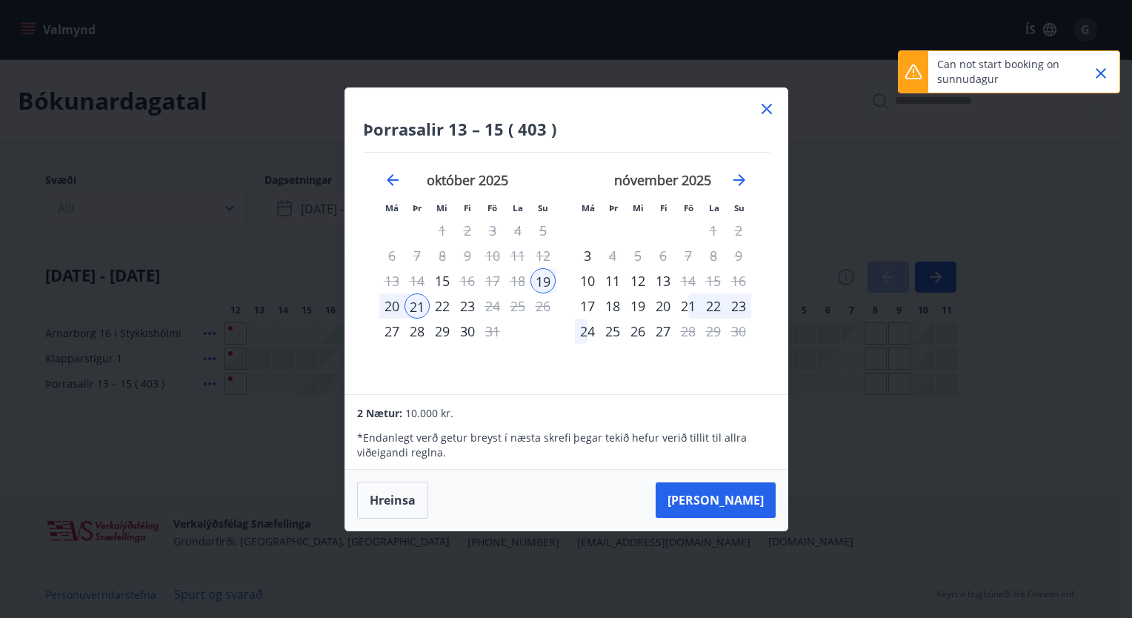
click at [766, 106] on icon at bounding box center [767, 109] width 18 height 18
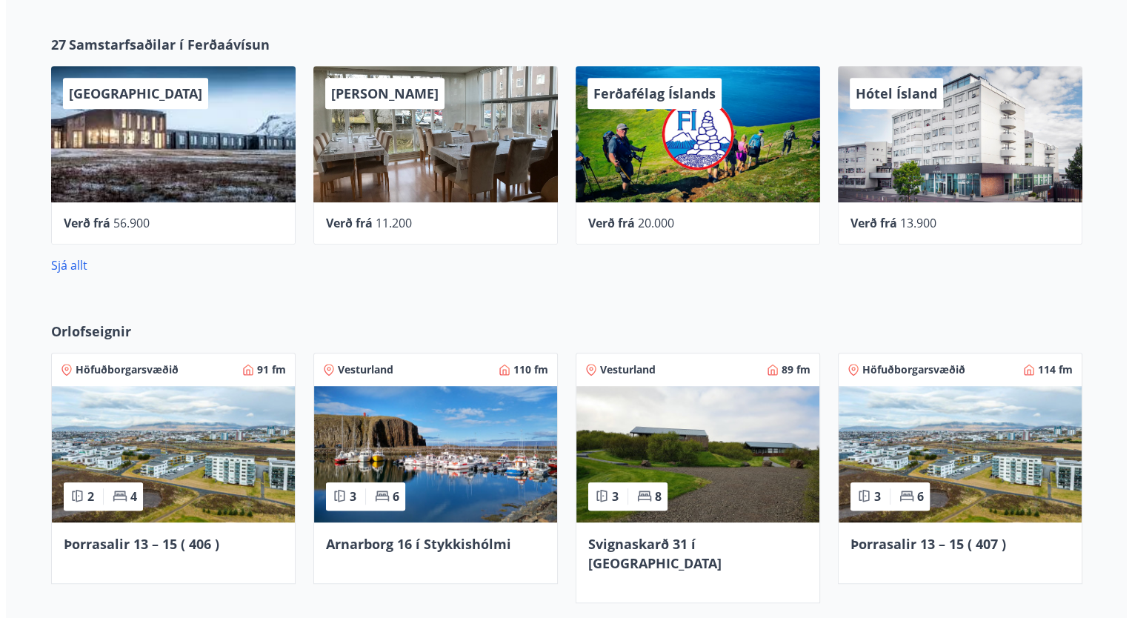
scroll to position [745, 0]
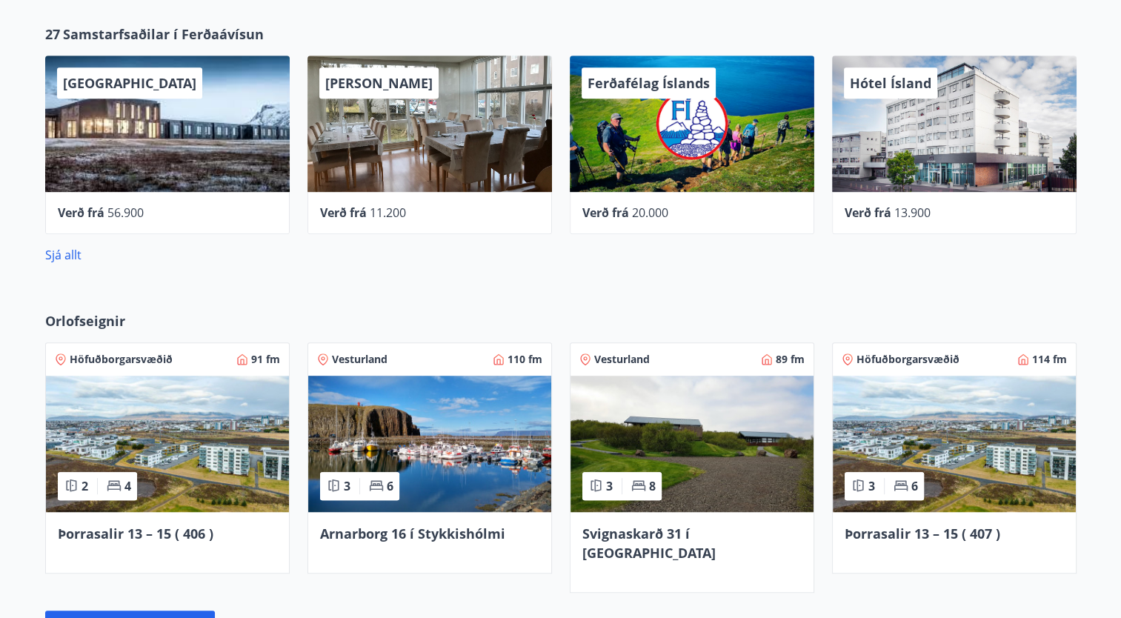
click at [898, 190] on div "Hótel Ísland" at bounding box center [954, 124] width 244 height 136
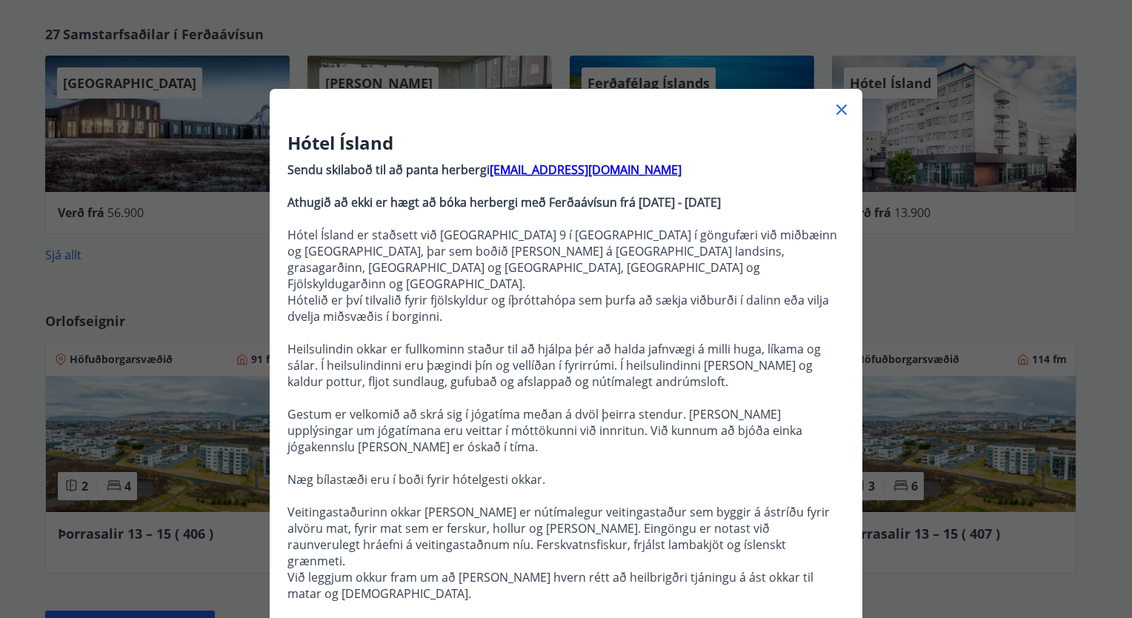
click at [744, 357] on p "Heilsulindin okkar er fullkominn staður til að hjálpa þér að halda jafnvægi á m…" at bounding box center [565, 365] width 557 height 49
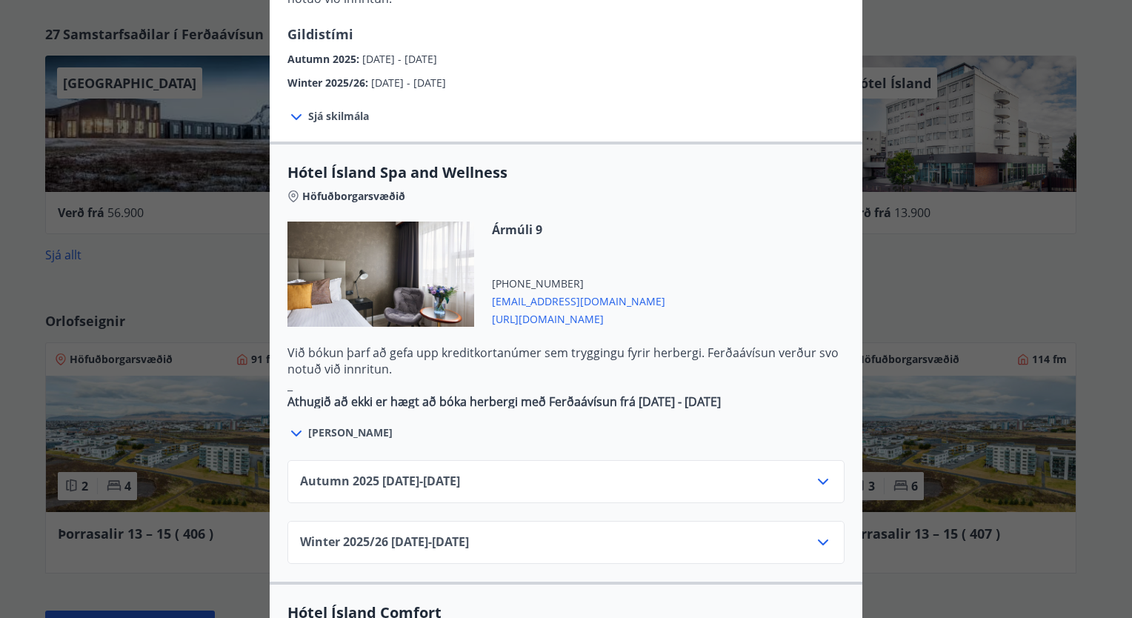
scroll to position [859, 0]
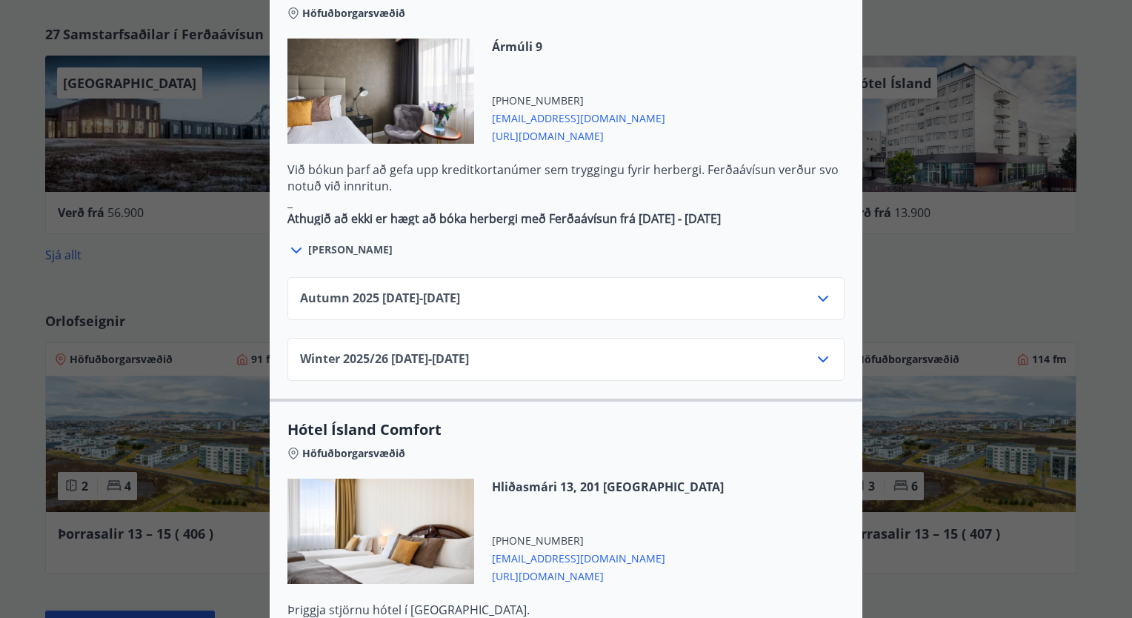
click at [807, 290] on div "Autumn 2025 01.10.25 - 28.10.25" at bounding box center [566, 305] width 532 height 30
click at [821, 290] on icon at bounding box center [823, 299] width 18 height 18
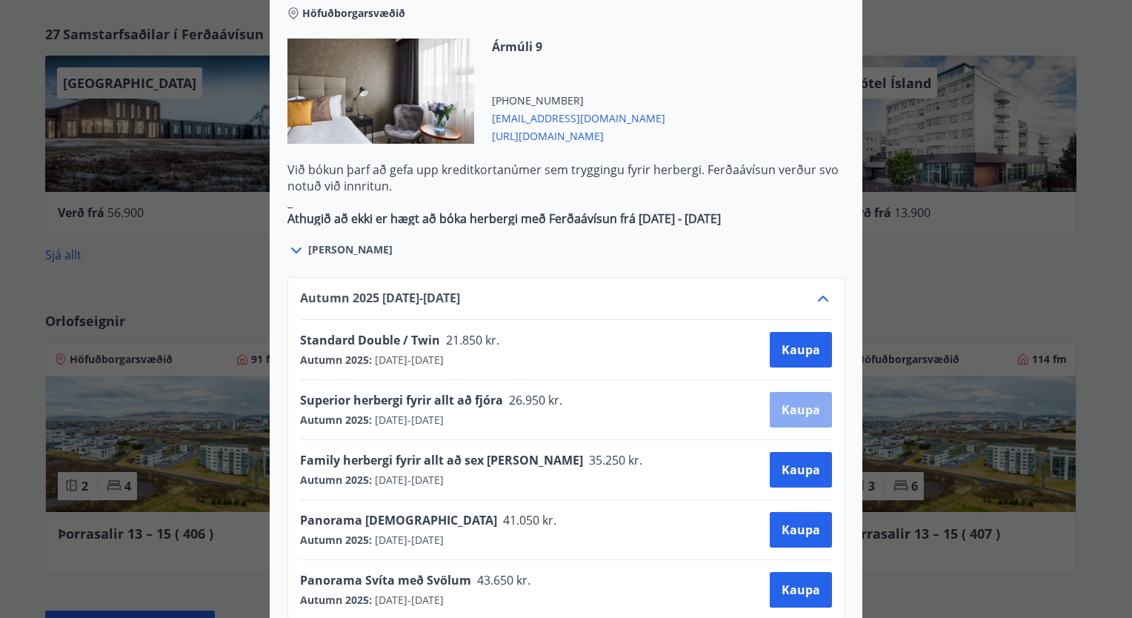
click at [782, 401] on span "Kaupa" at bounding box center [800, 409] width 39 height 16
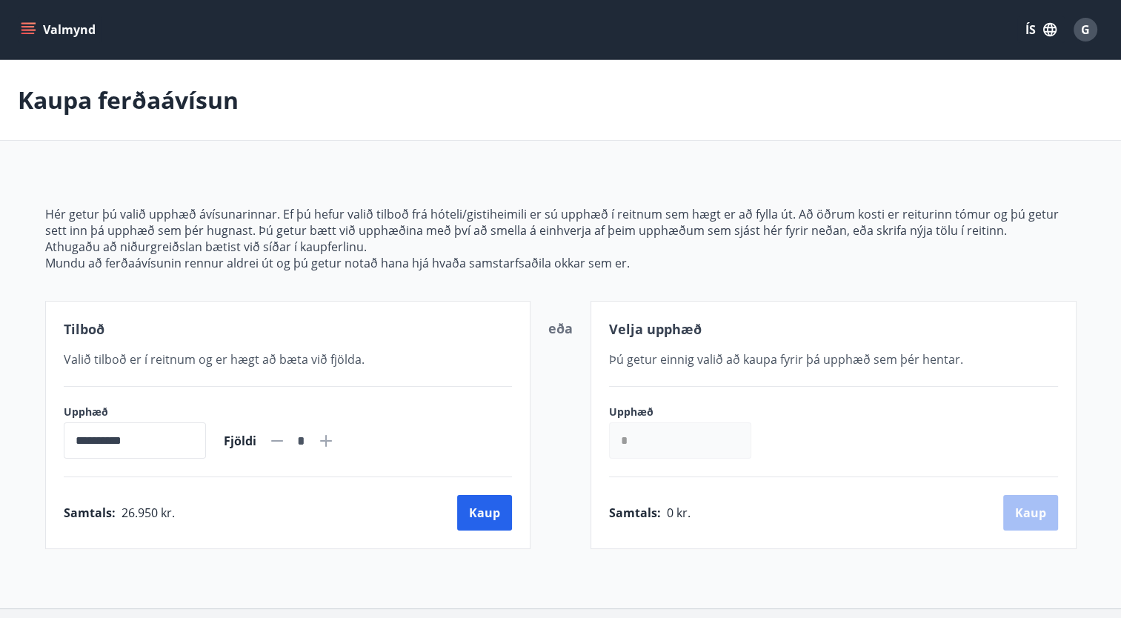
click at [72, 30] on button "Valmynd" at bounding box center [60, 29] width 84 height 27
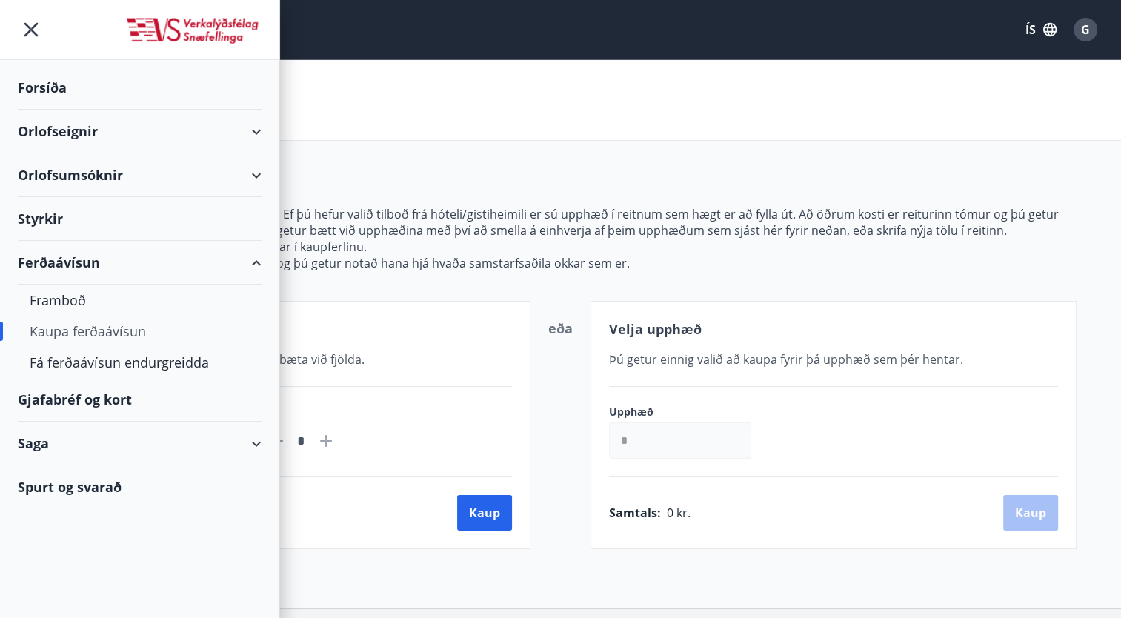
click at [58, 73] on div "Forsíða" at bounding box center [140, 88] width 244 height 44
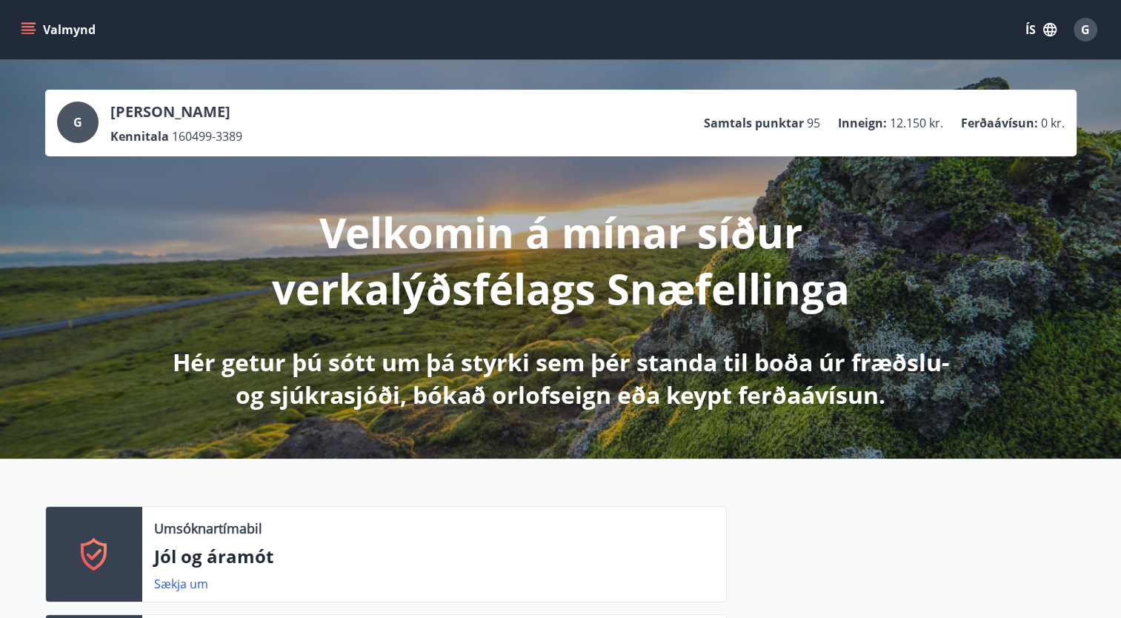
drag, startPoint x: 1119, startPoint y: 58, endPoint x: 1117, endPoint y: 202, distance: 144.5
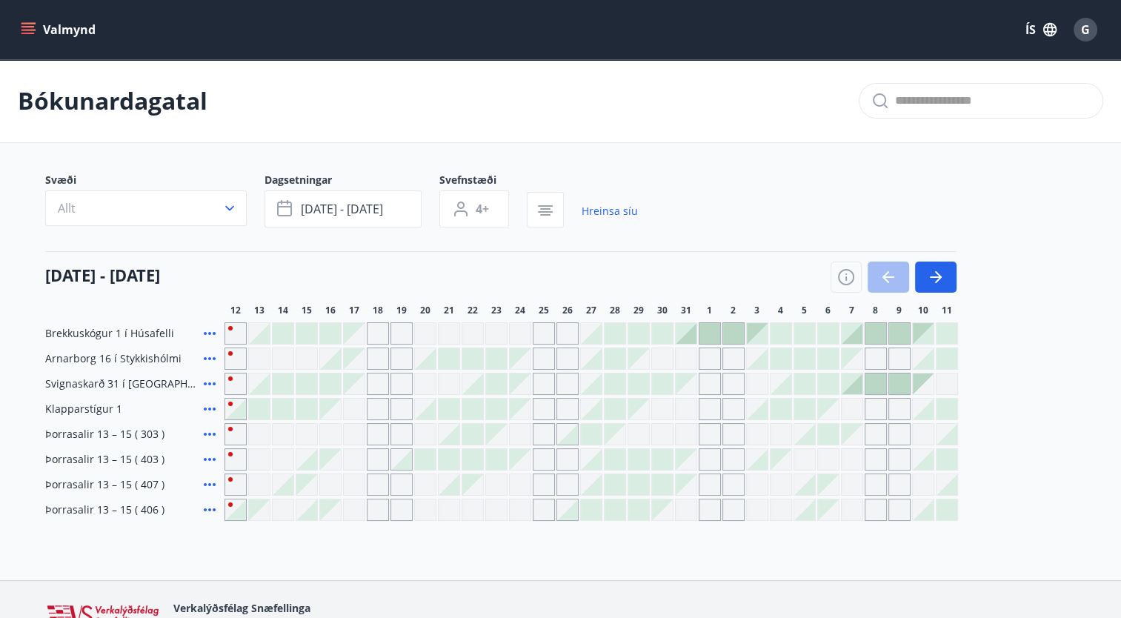
type input "*"
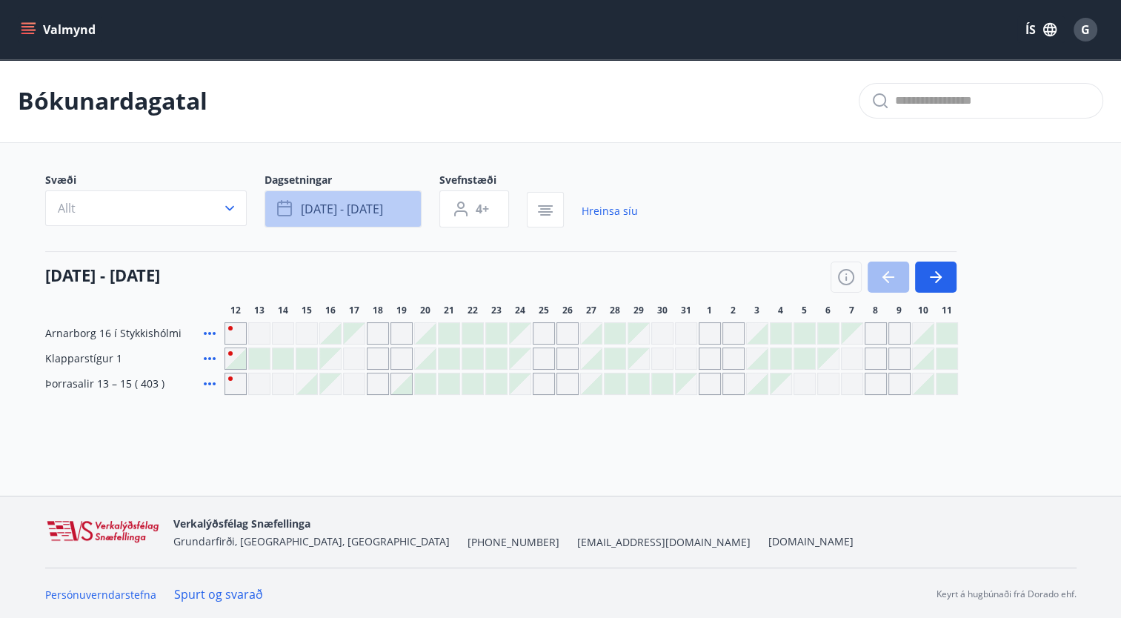
click at [339, 213] on span "[DATE] - [DATE]" at bounding box center [342, 209] width 82 height 16
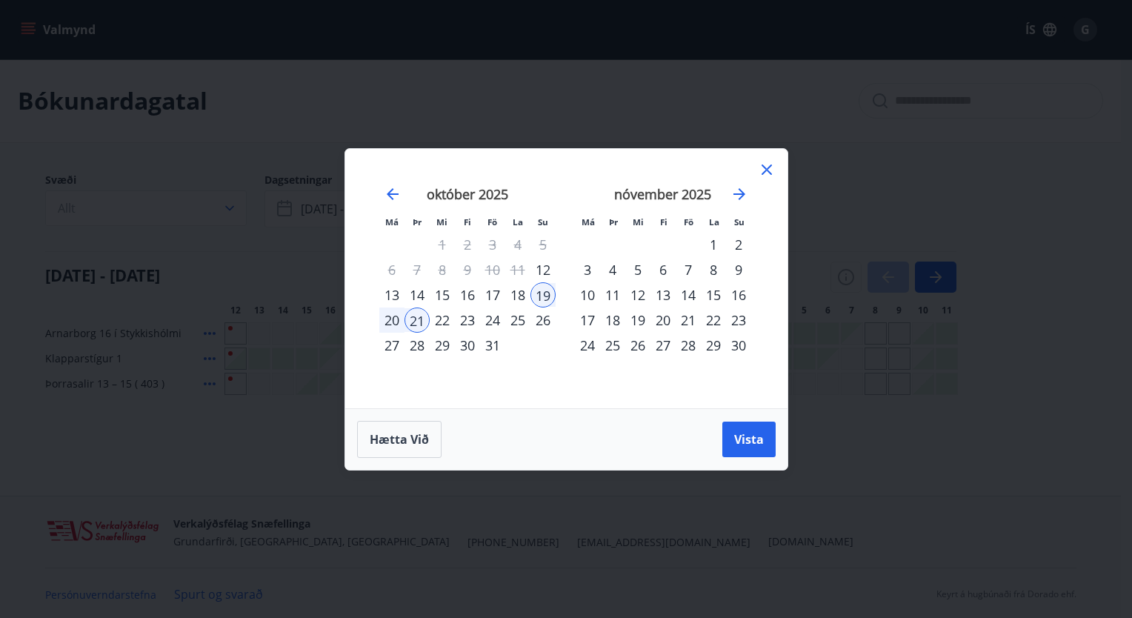
click at [495, 291] on div "17" at bounding box center [492, 294] width 25 height 25
click at [752, 436] on span "Vista" at bounding box center [749, 439] width 30 height 16
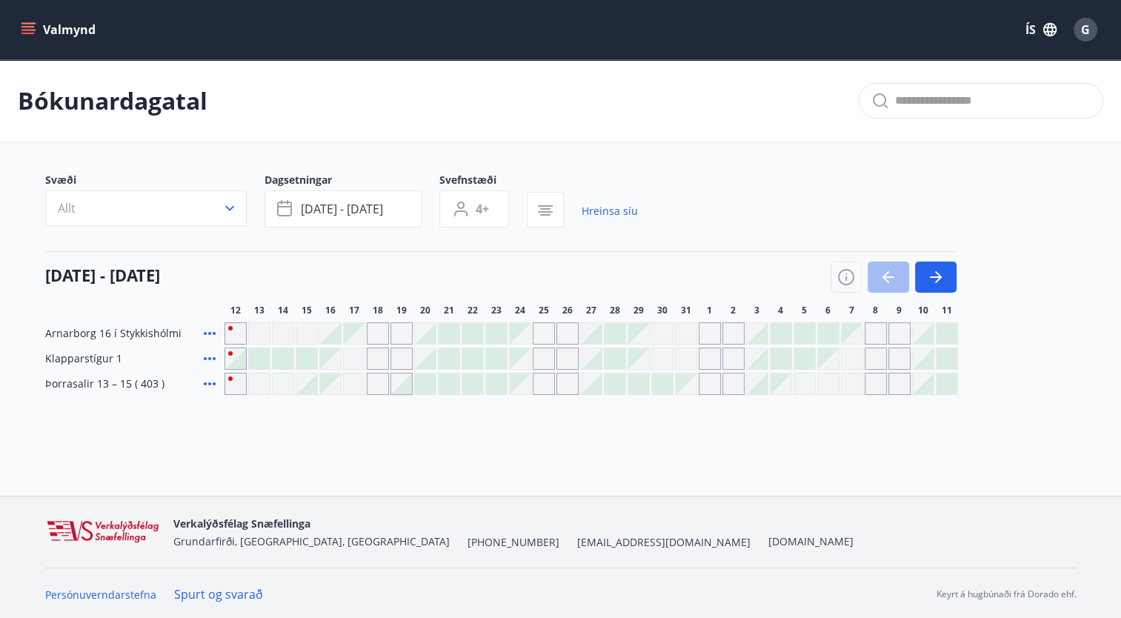
click at [399, 387] on div at bounding box center [401, 383] width 21 height 21
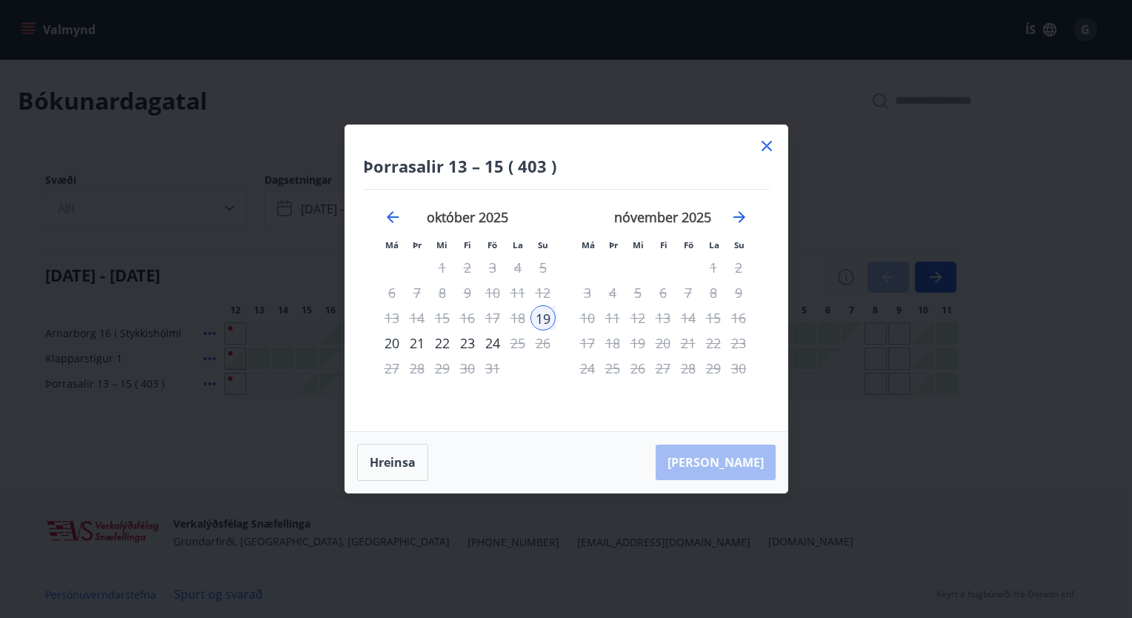
click at [419, 344] on div "21" at bounding box center [416, 342] width 25 height 25
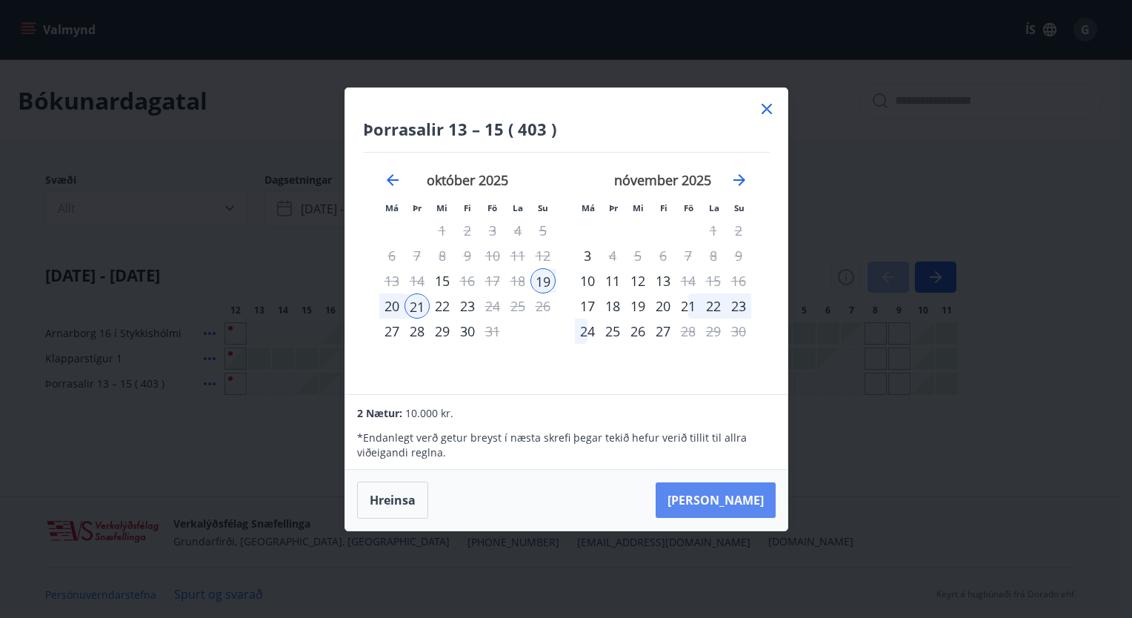
click at [733, 499] on button "[PERSON_NAME]" at bounding box center [716, 500] width 120 height 36
click at [393, 304] on div "20" at bounding box center [391, 305] width 25 height 25
click at [417, 306] on div "21" at bounding box center [416, 305] width 25 height 25
click at [750, 497] on button "[PERSON_NAME]" at bounding box center [716, 500] width 120 height 36
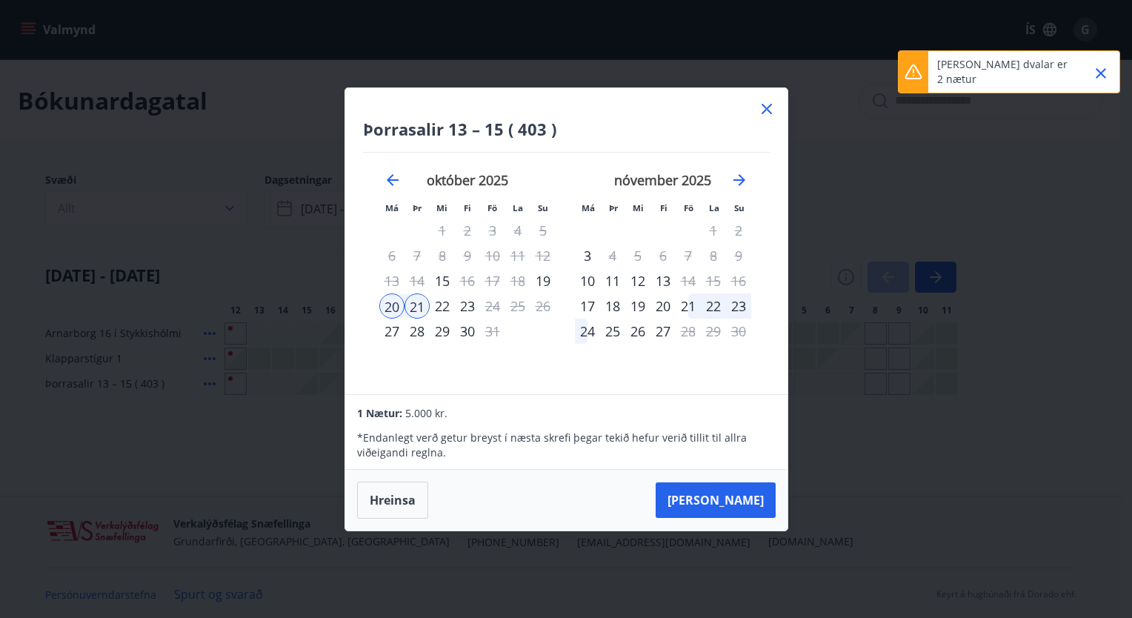
click at [766, 114] on icon at bounding box center [767, 109] width 18 height 18
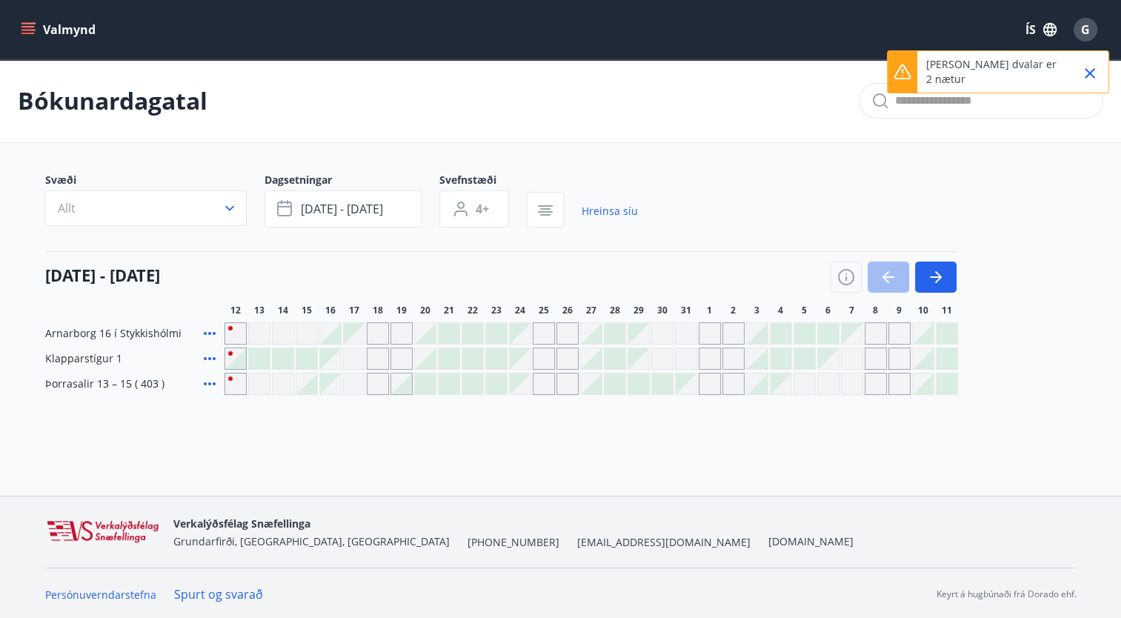
click at [208, 359] on icon at bounding box center [210, 358] width 12 height 3
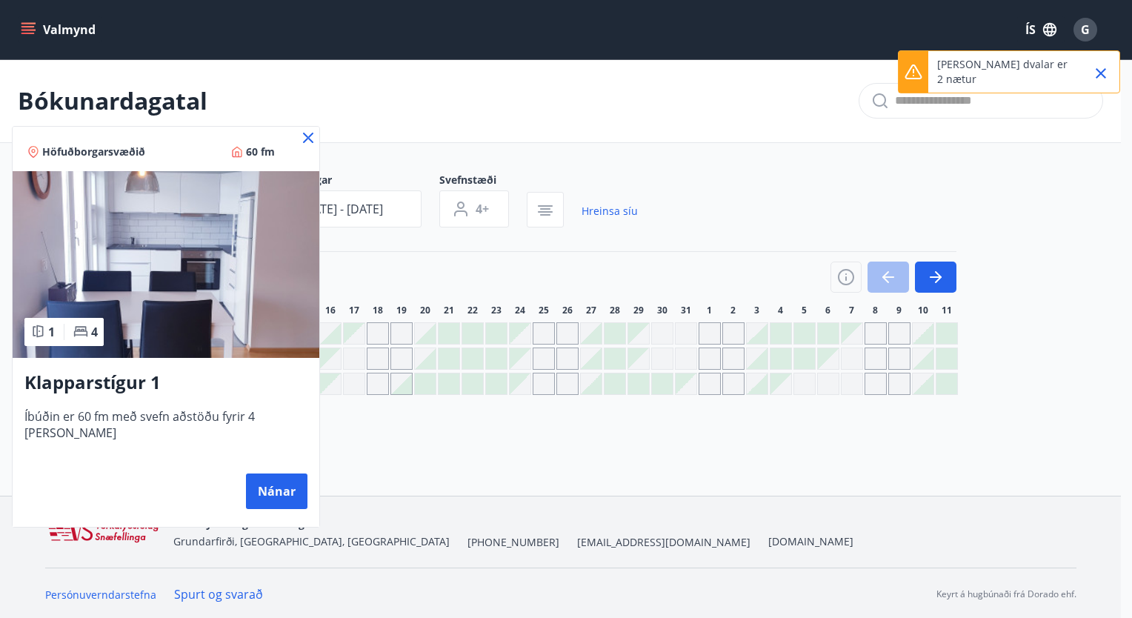
click at [329, 279] on div at bounding box center [566, 309] width 1132 height 618
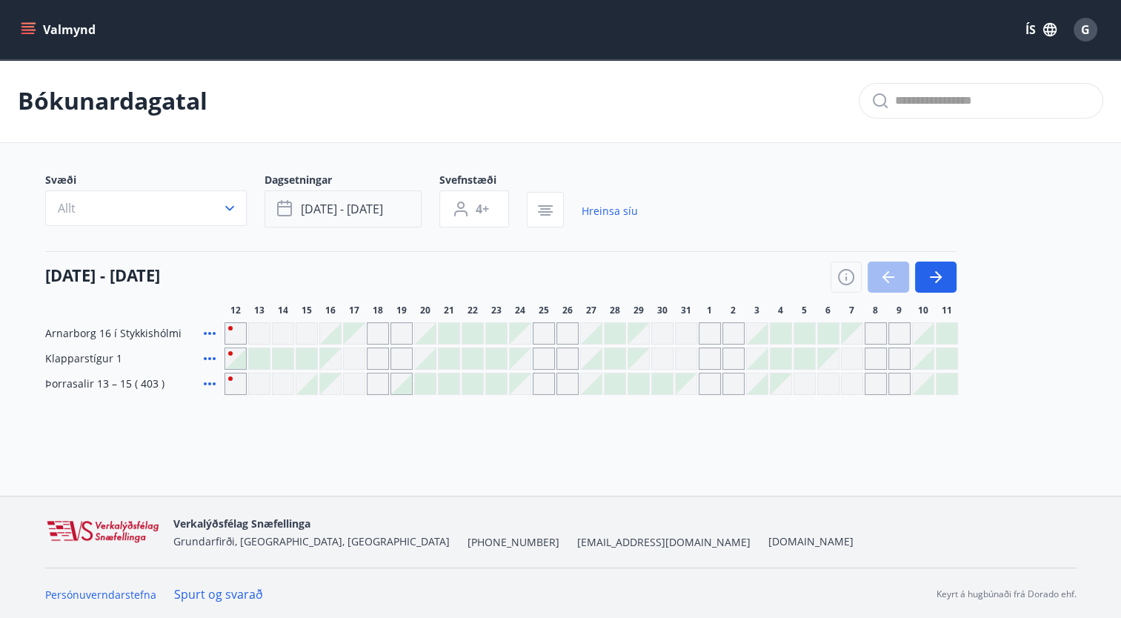
click at [361, 201] on span "[DATE] - [DATE]" at bounding box center [342, 209] width 82 height 16
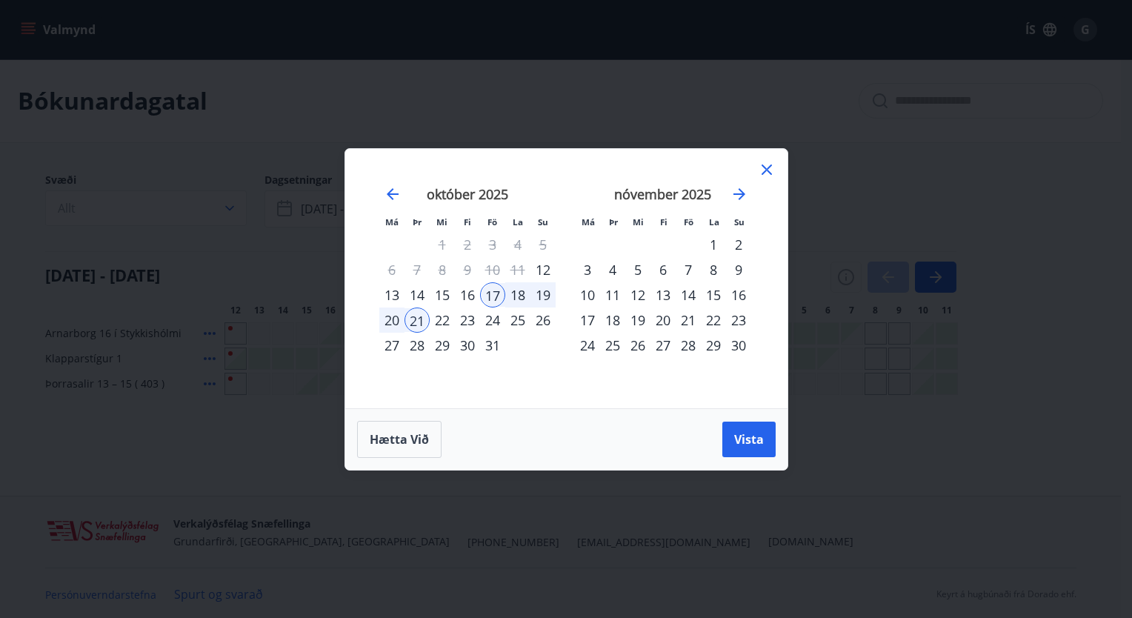
click at [393, 292] on div "13" at bounding box center [391, 294] width 25 height 25
click at [417, 317] on div "21" at bounding box center [416, 319] width 25 height 25
click at [743, 442] on span "Vista" at bounding box center [749, 439] width 30 height 16
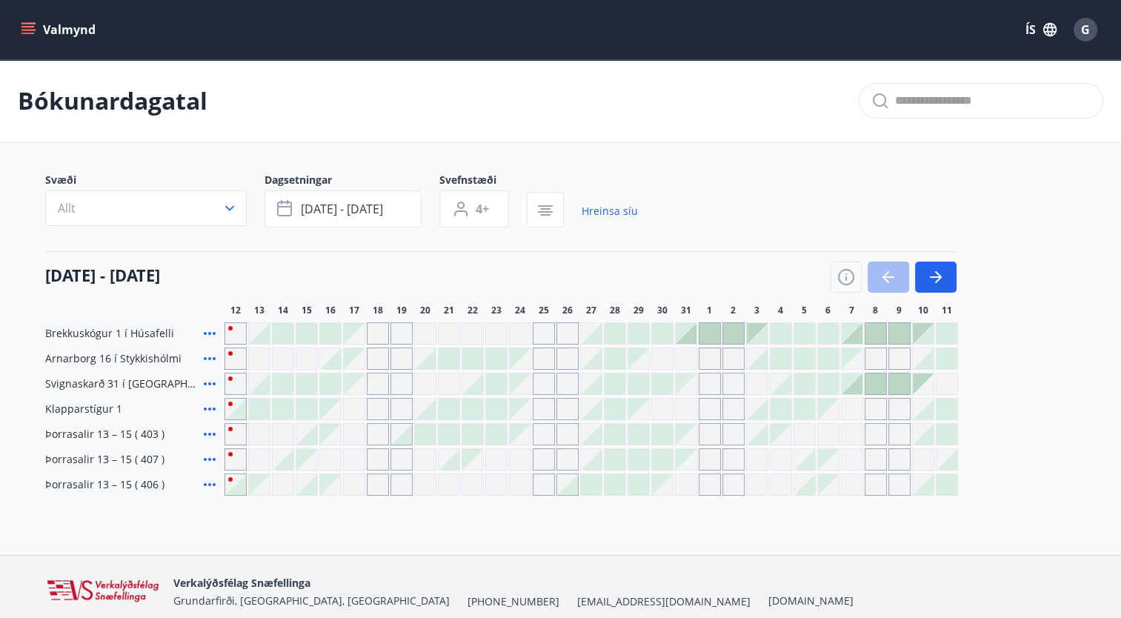
click at [216, 339] on icon at bounding box center [210, 333] width 18 height 18
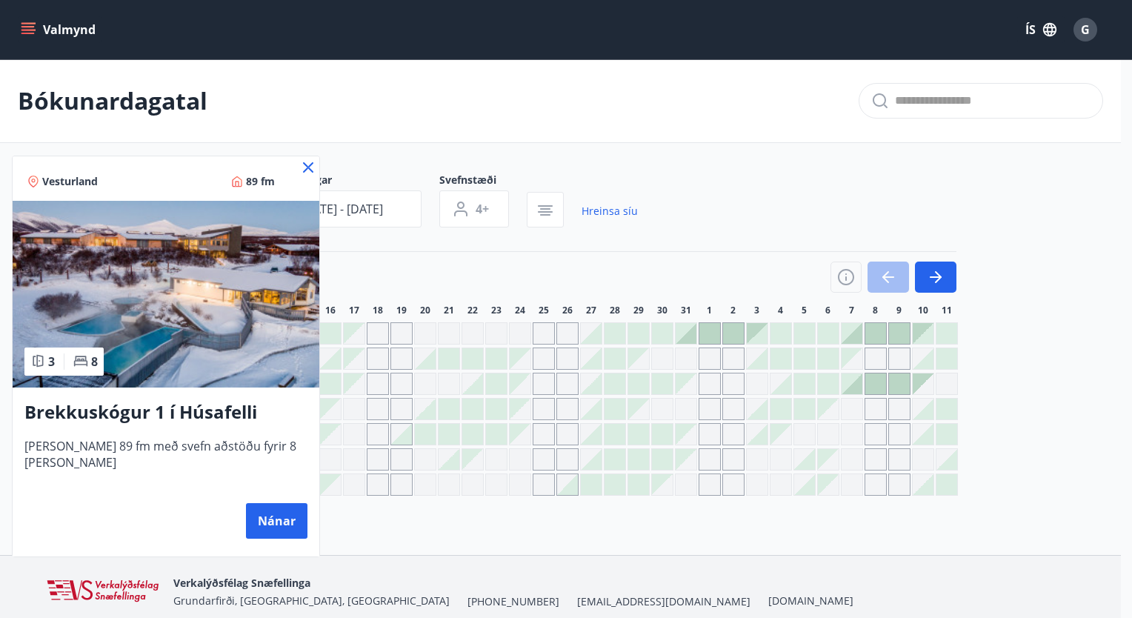
click at [411, 279] on div at bounding box center [566, 309] width 1132 height 618
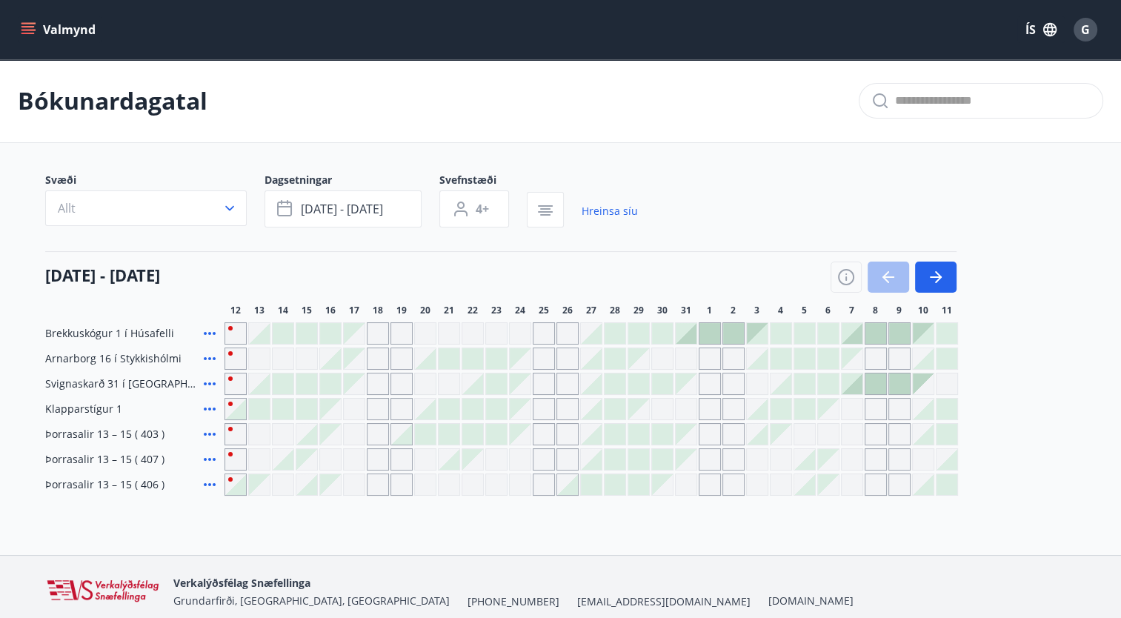
click at [213, 330] on icon at bounding box center [210, 333] width 18 height 18
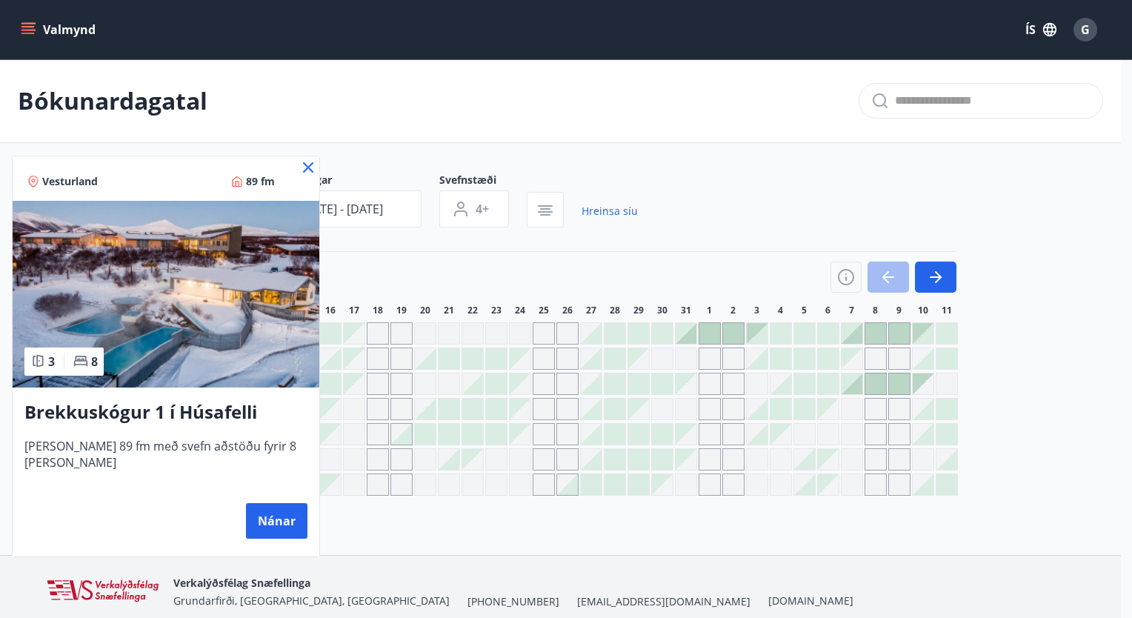
click at [578, 173] on div at bounding box center [566, 309] width 1132 height 618
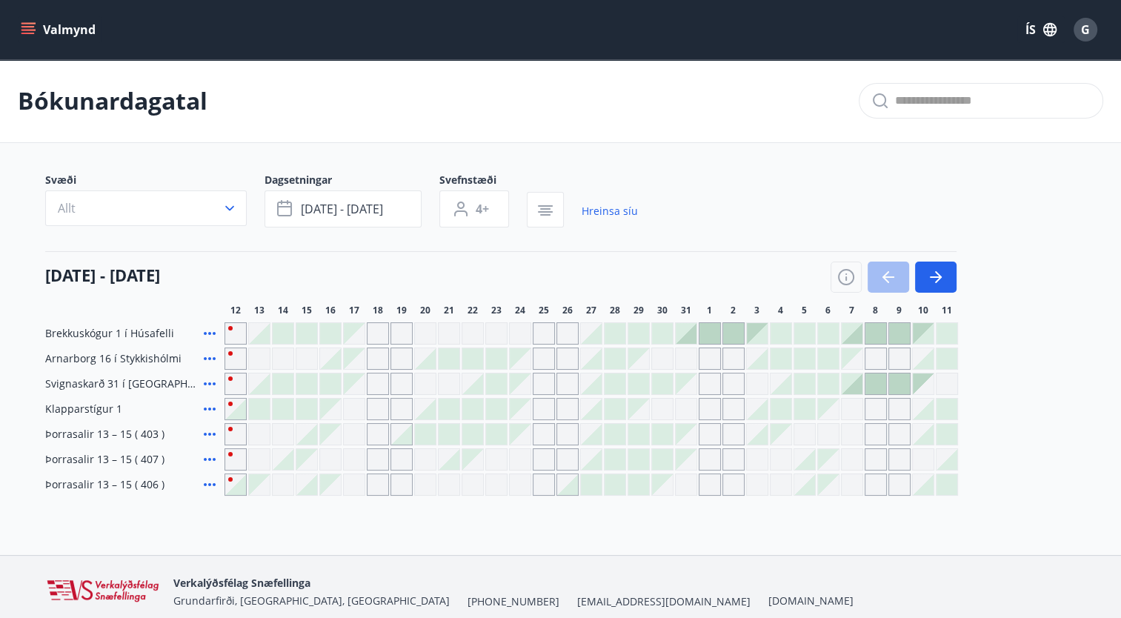
click at [404, 438] on div at bounding box center [401, 434] width 21 height 21
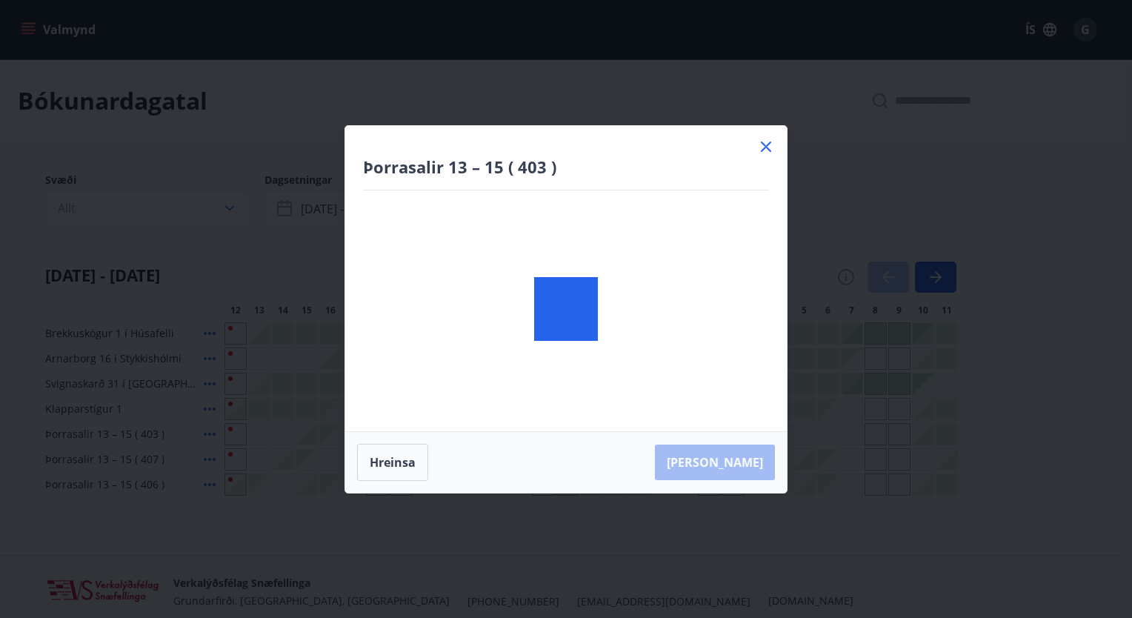
click at [408, 437] on div at bounding box center [565, 309] width 441 height 367
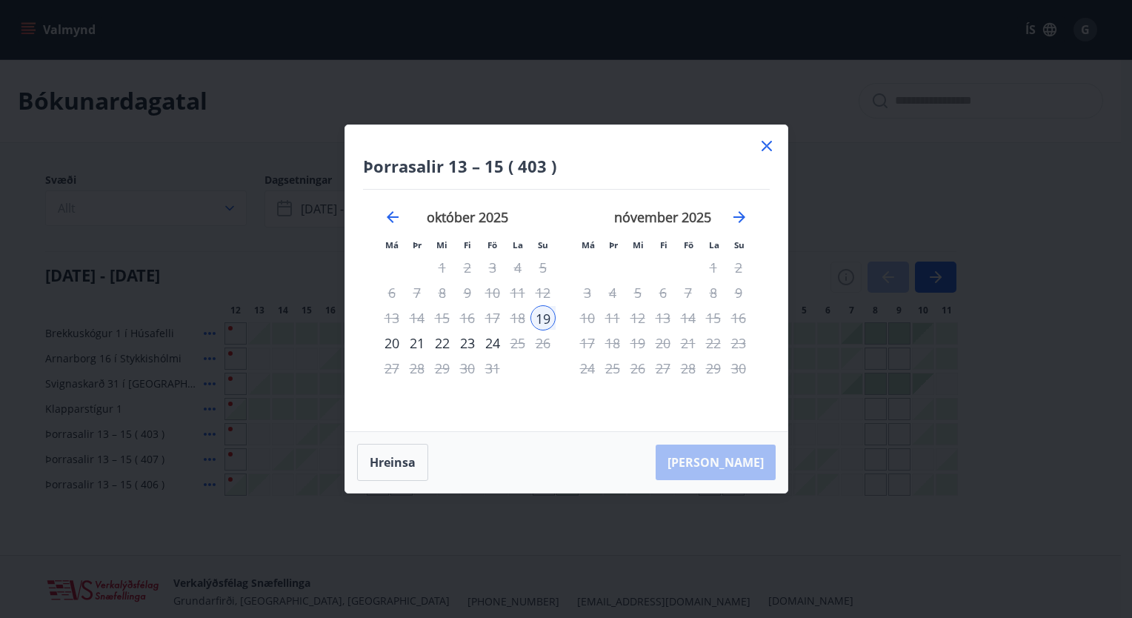
click at [421, 344] on div "21" at bounding box center [416, 342] width 25 height 25
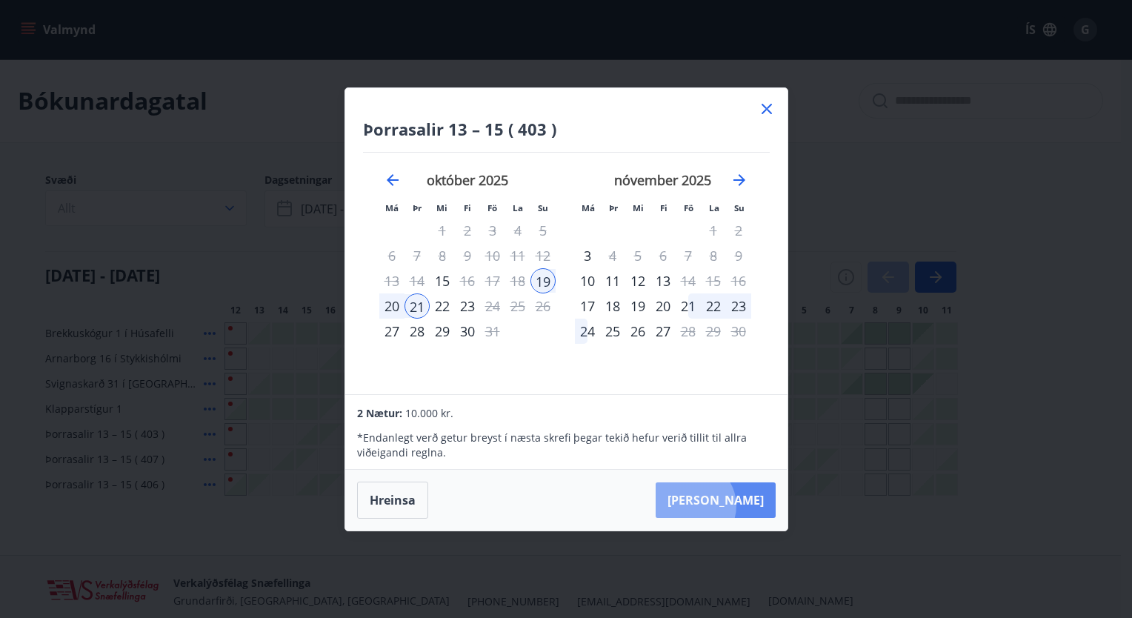
click at [737, 506] on button "[PERSON_NAME]" at bounding box center [716, 500] width 120 height 36
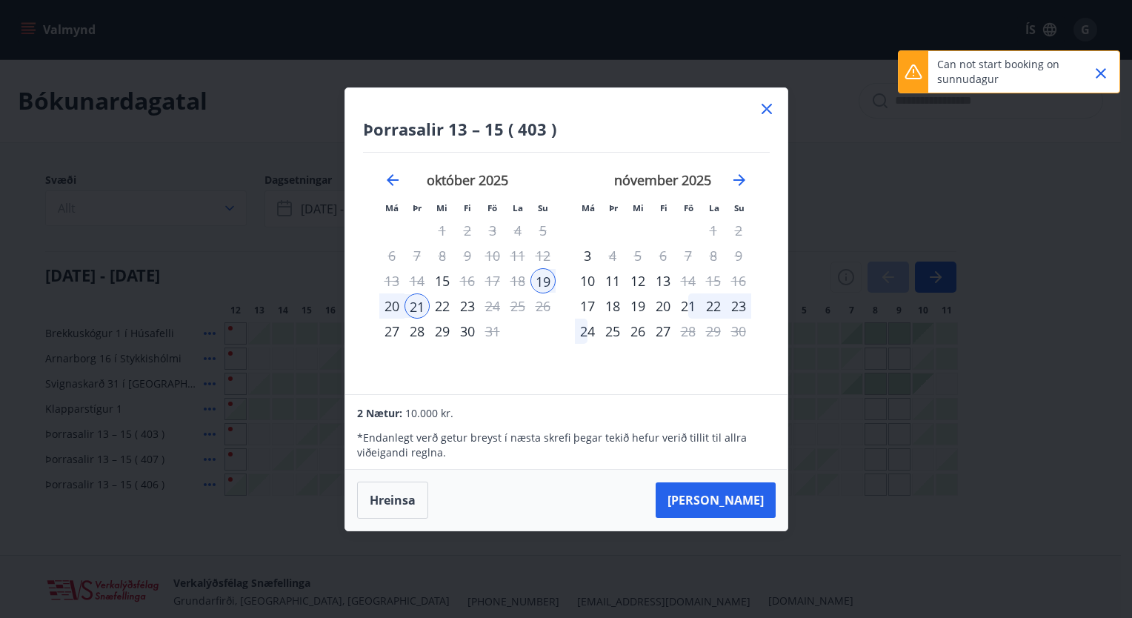
click at [388, 310] on div "20" at bounding box center [391, 305] width 25 height 25
click at [447, 303] on div "22" at bounding box center [442, 305] width 25 height 25
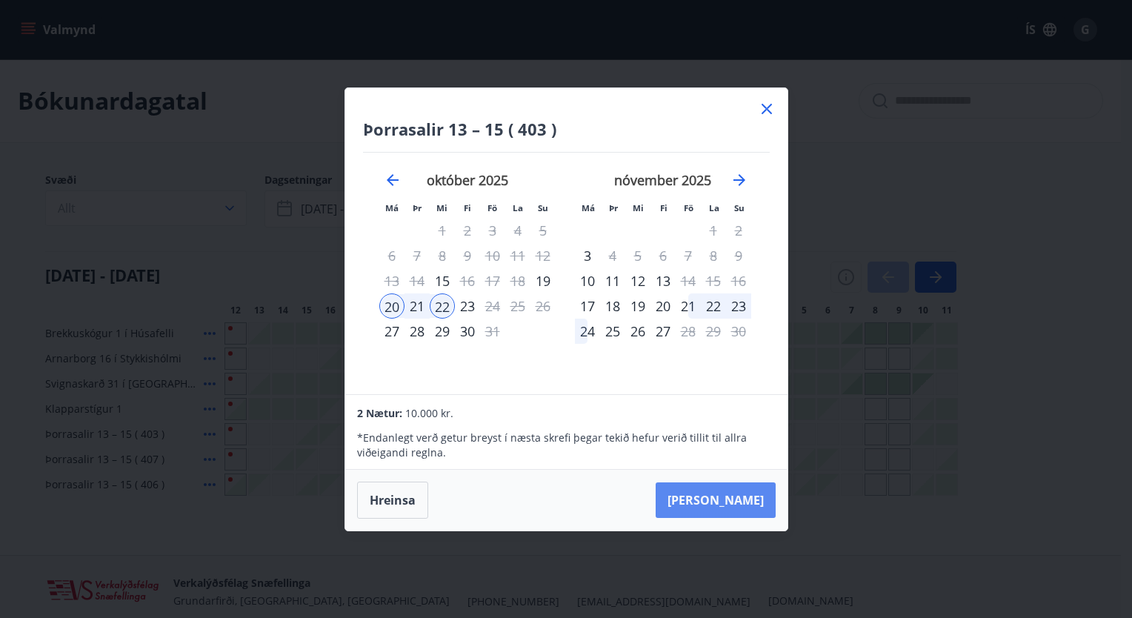
click at [766, 499] on button "[PERSON_NAME]" at bounding box center [716, 500] width 120 height 36
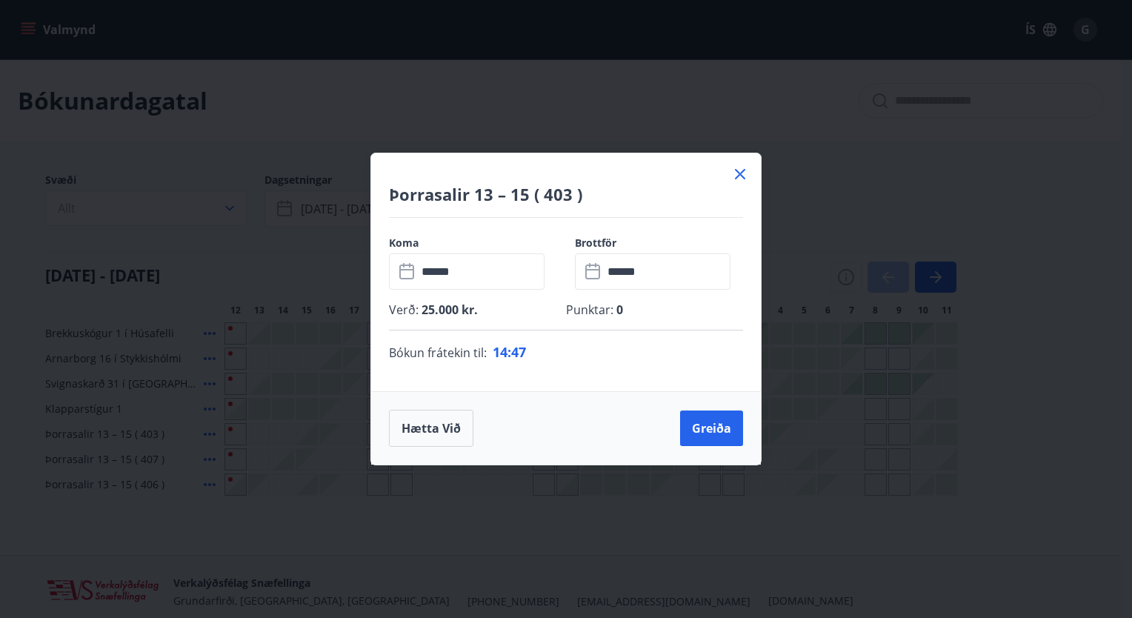
click at [744, 168] on icon at bounding box center [740, 174] width 18 height 18
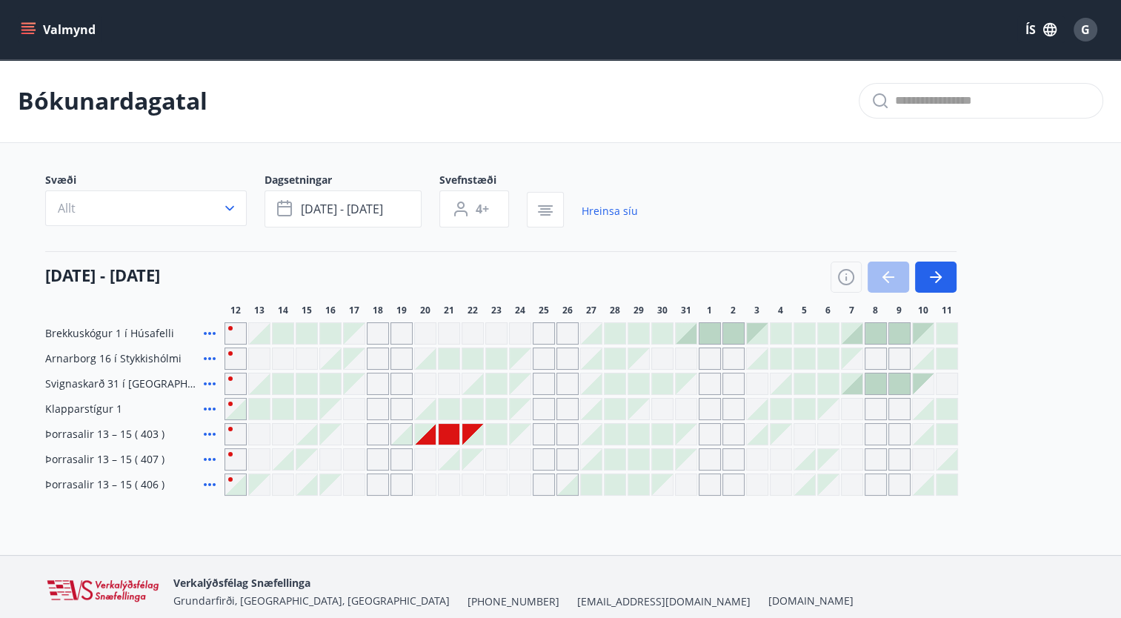
click at [430, 439] on div "Gráir dagar eru ekki bókanlegir" at bounding box center [425, 434] width 21 height 21
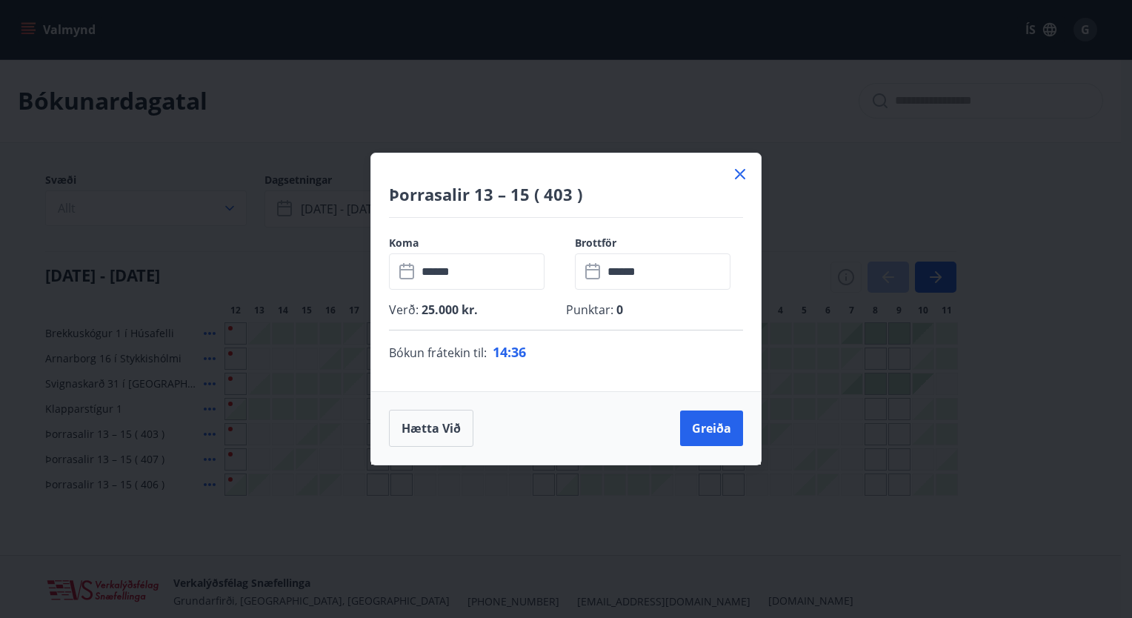
click at [484, 272] on input "******" at bounding box center [480, 271] width 127 height 36
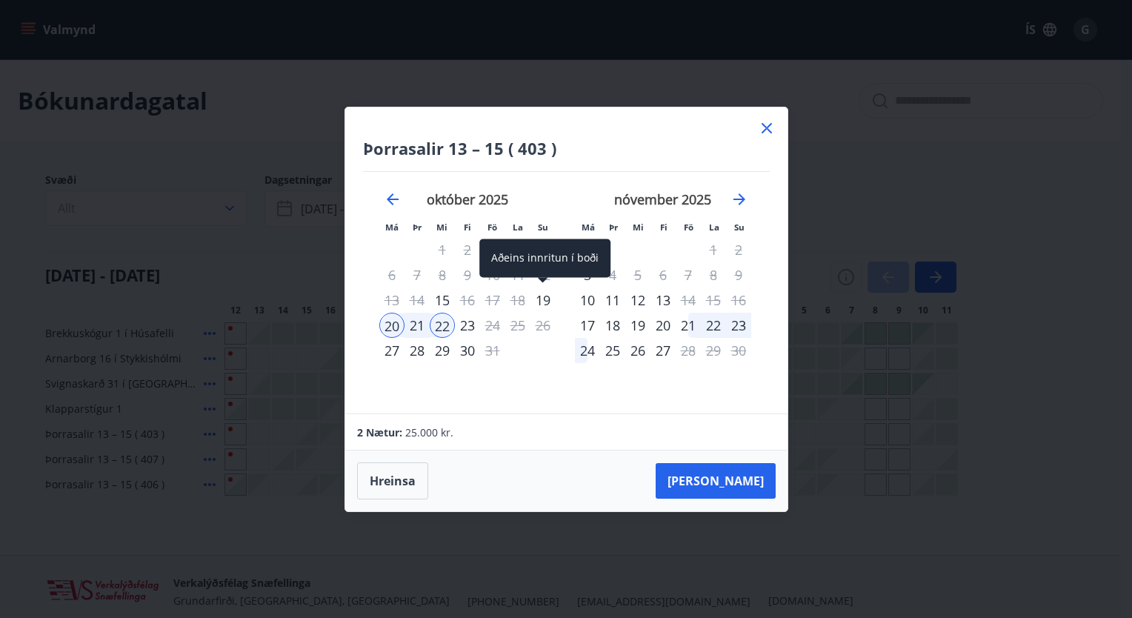
click at [545, 294] on div "19" at bounding box center [542, 299] width 25 height 25
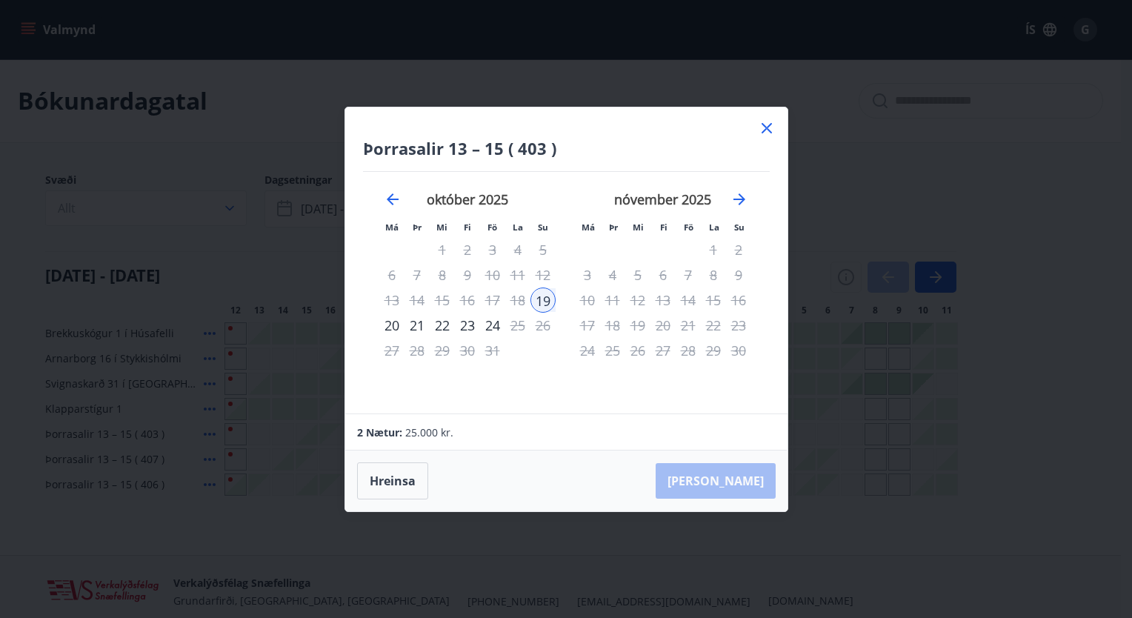
click at [418, 322] on div "21" at bounding box center [416, 325] width 25 height 25
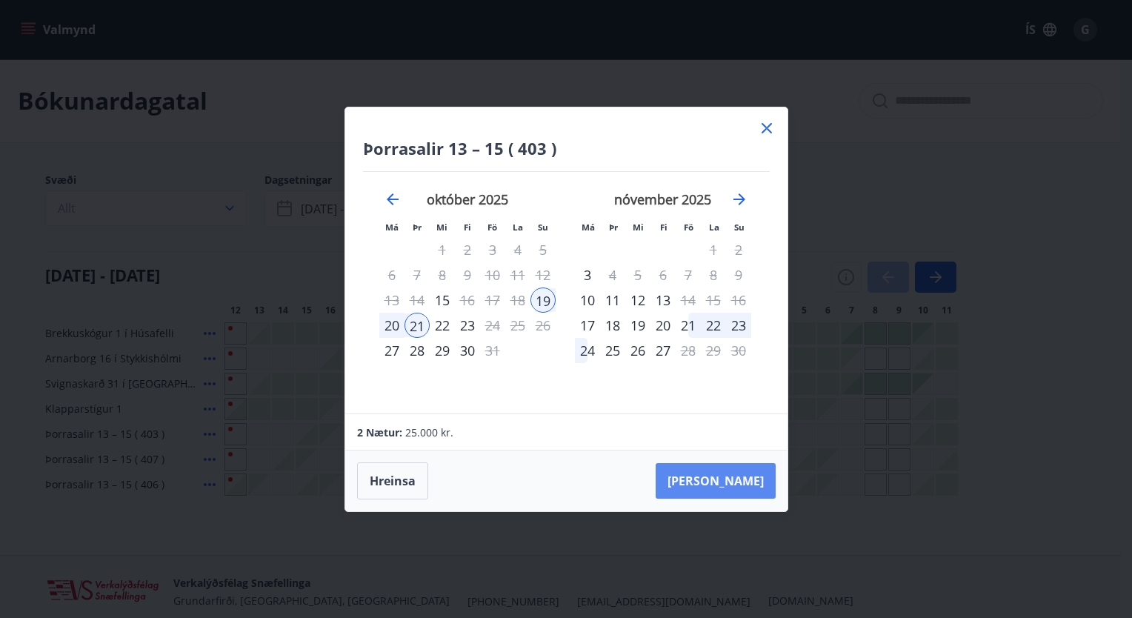
click at [726, 476] on button "[PERSON_NAME]" at bounding box center [716, 481] width 120 height 36
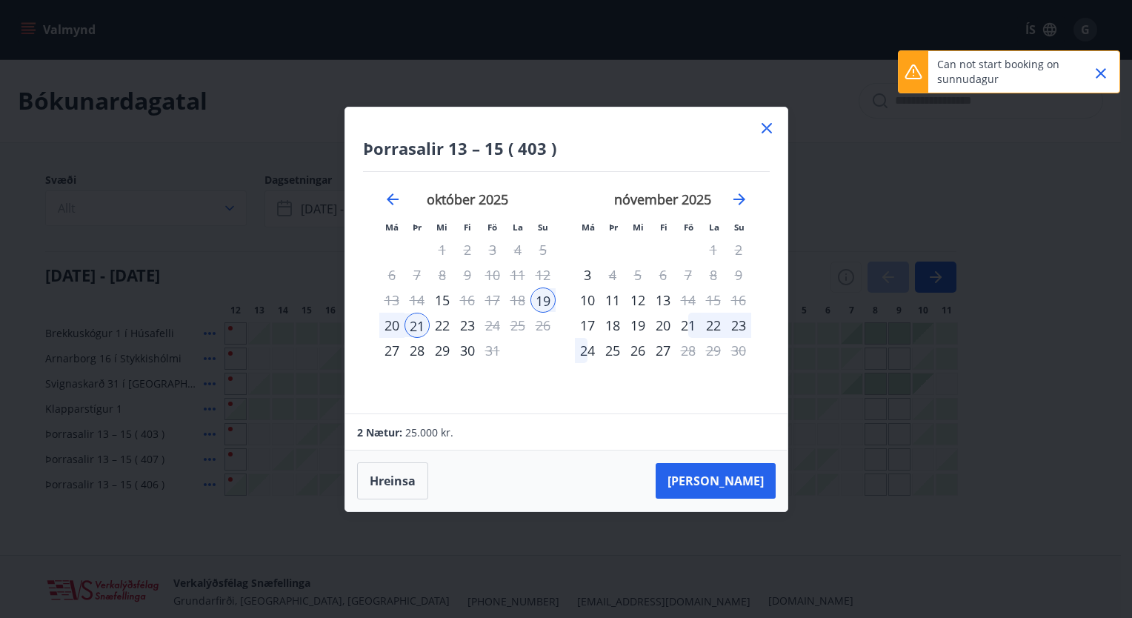
click at [396, 327] on div "20" at bounding box center [391, 325] width 25 height 25
click at [436, 322] on div "22" at bounding box center [442, 325] width 25 height 25
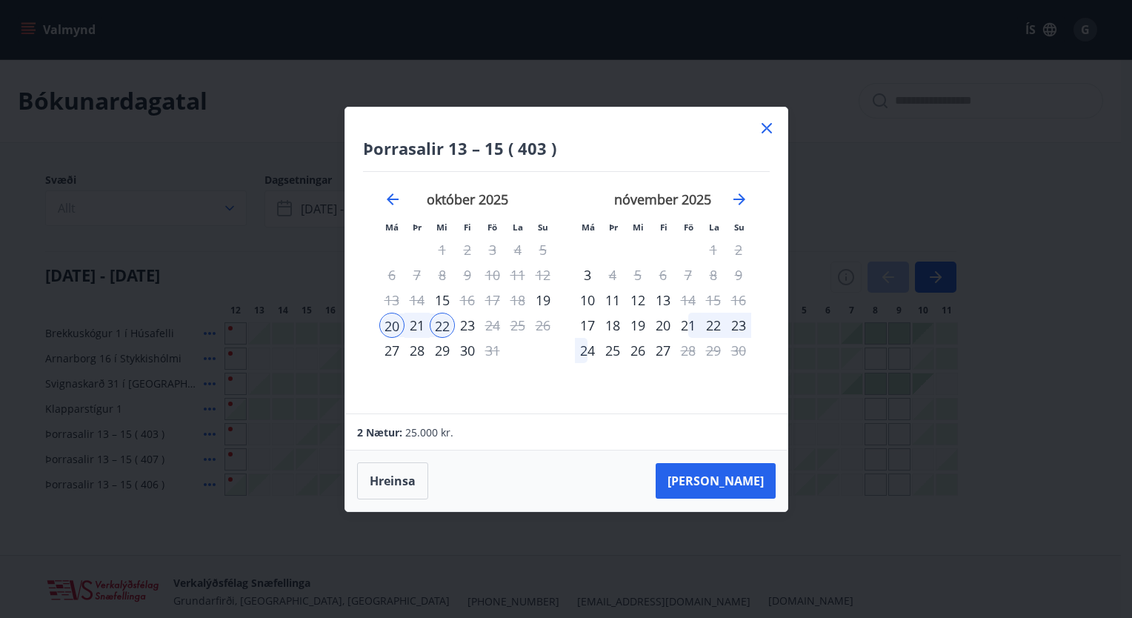
drag, startPoint x: 801, startPoint y: 438, endPoint x: 763, endPoint y: 130, distance: 309.7
click at [802, 438] on div "Þorrasalir 13 – 15 ( 403 ) Má Þr Mi Fi Fö La Su Má Þr Mi Fi Fö La Su [DATE] 1 2…" at bounding box center [566, 309] width 1132 height 618
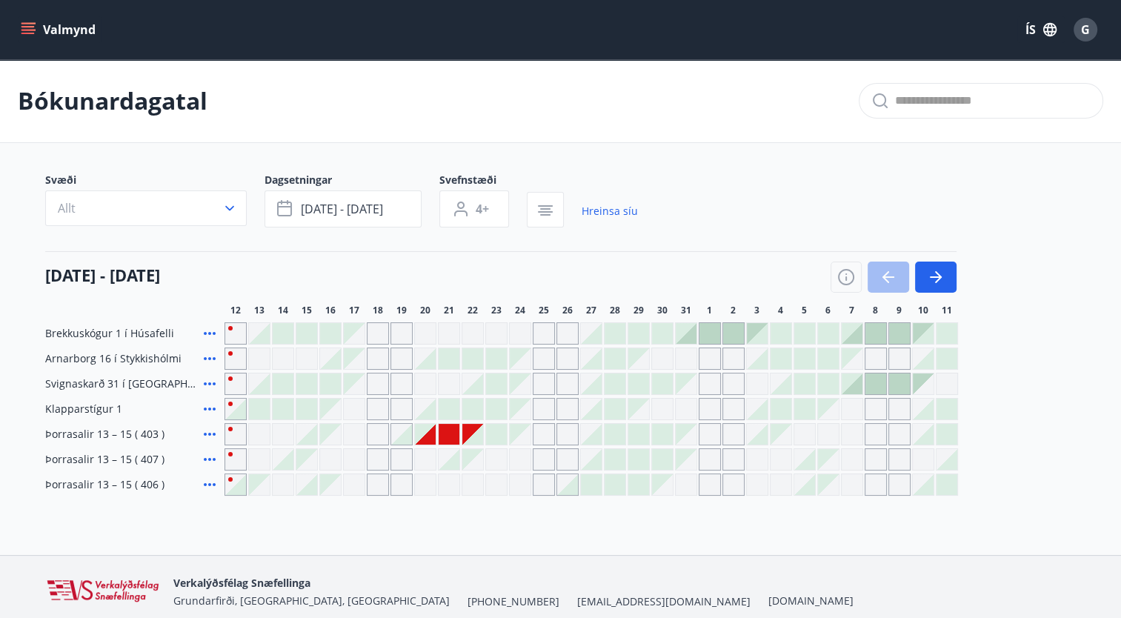
click at [763, 130] on div "Bókunardagatal" at bounding box center [560, 101] width 1121 height 84
click at [332, 384] on div at bounding box center [330, 383] width 21 height 21
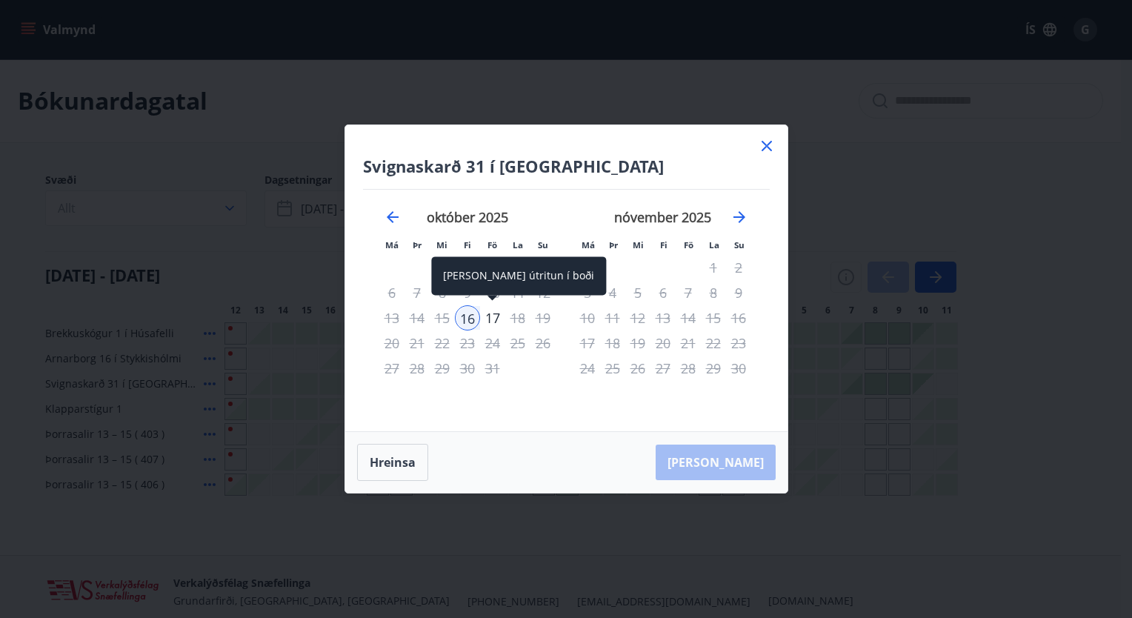
click at [501, 316] on div "17" at bounding box center [492, 317] width 25 height 25
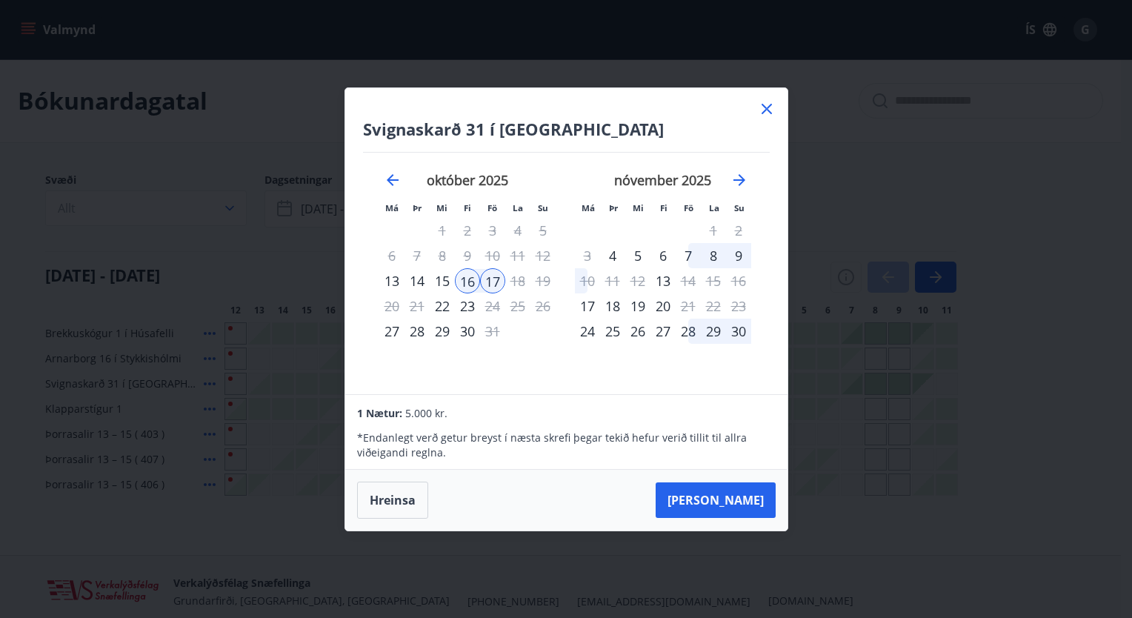
click at [764, 107] on icon at bounding box center [766, 109] width 10 height 10
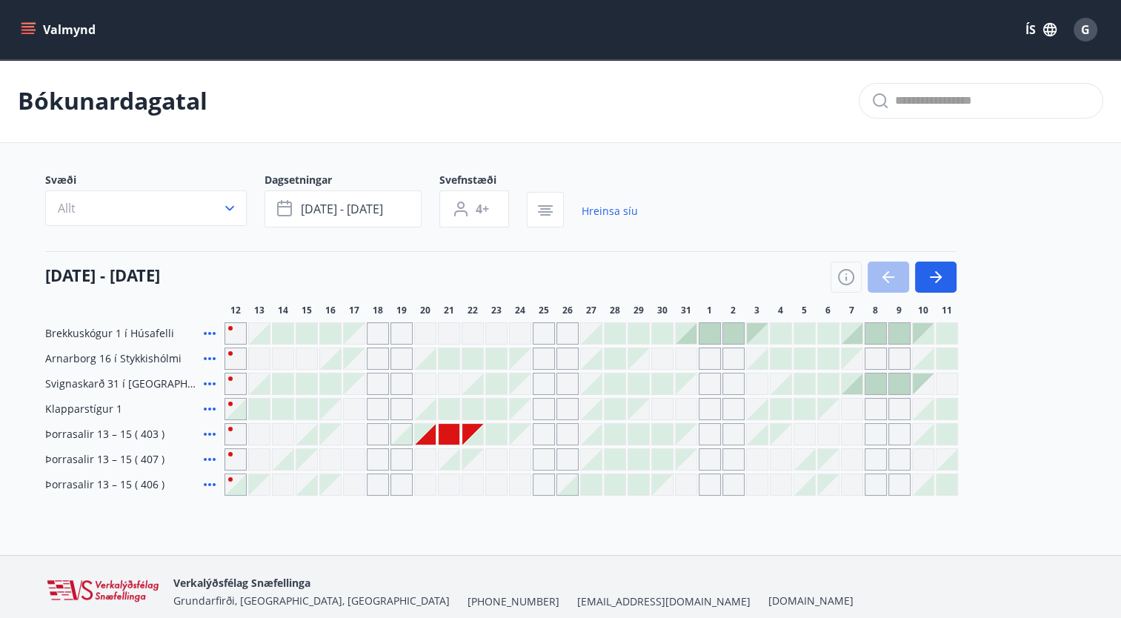
click at [427, 439] on div "Gráir dagar eru ekki bókanlegir" at bounding box center [425, 434] width 21 height 21
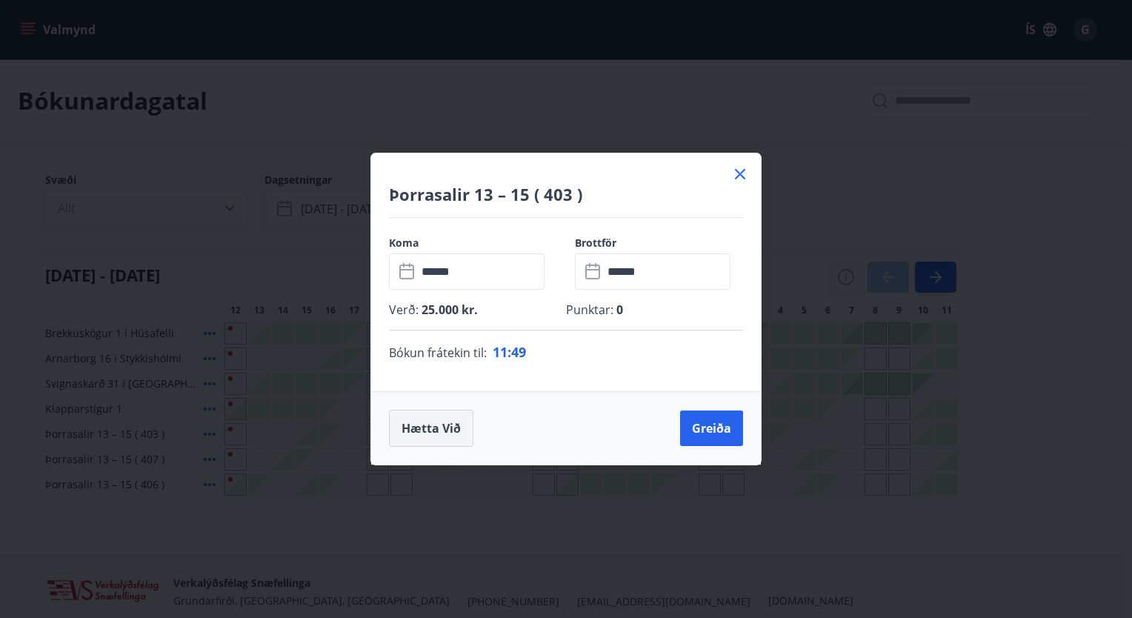
click at [459, 431] on button "Hætta við" at bounding box center [431, 428] width 84 height 37
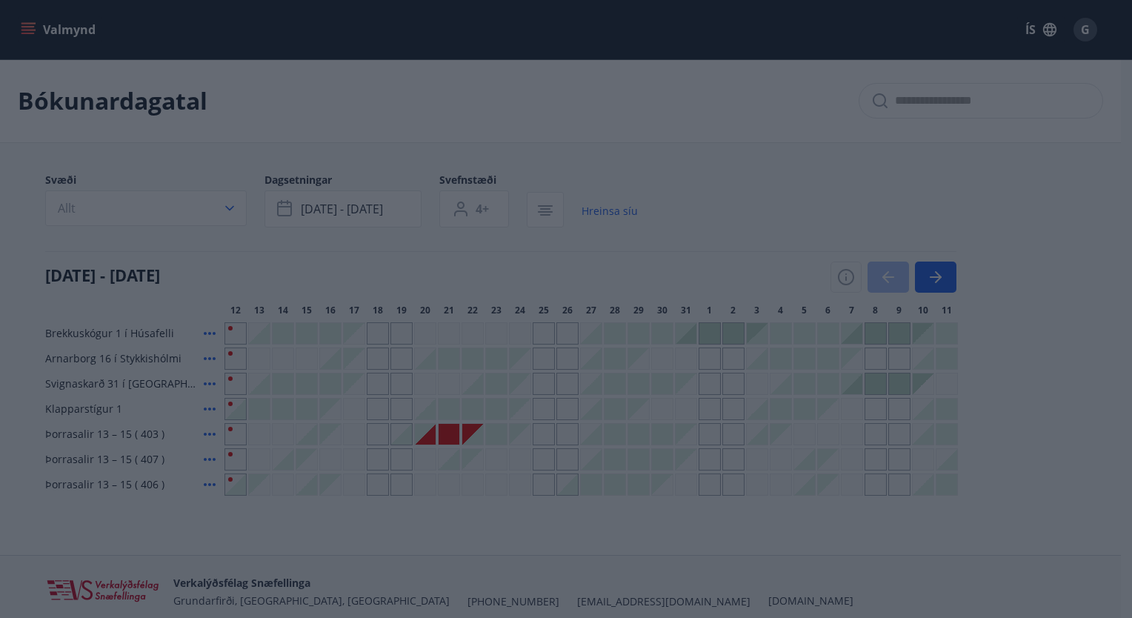
click at [459, 431] on div at bounding box center [566, 309] width 390 height 262
